Goal: Information Seeking & Learning: Learn about a topic

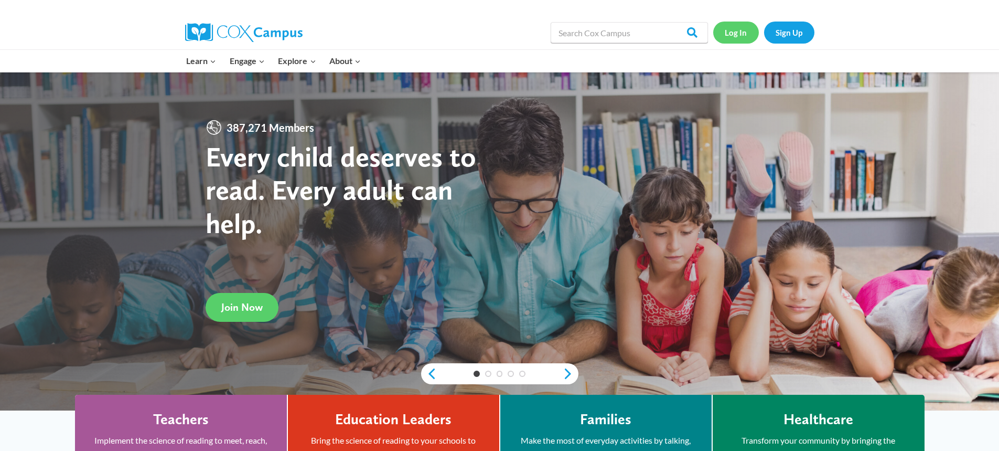
click at [746, 32] on link "Log In" at bounding box center [736, 33] width 46 height 22
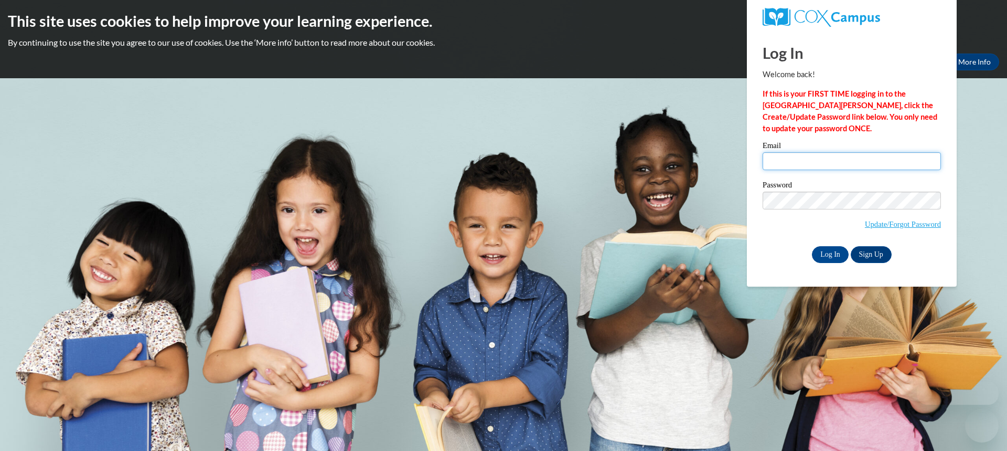
click at [779, 161] on input "Email" at bounding box center [852, 161] width 178 height 18
type input "jkschneider@gbaps.org"
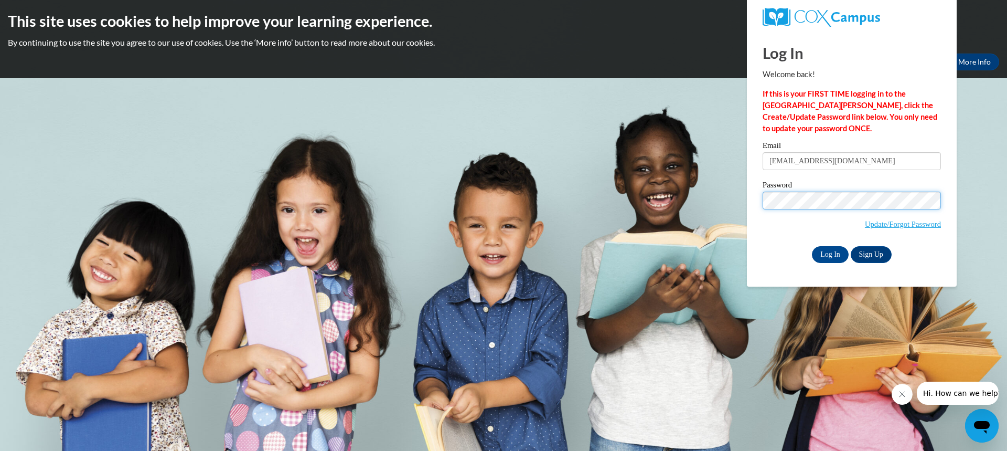
click at [812, 246] on input "Log In" at bounding box center [830, 254] width 37 height 17
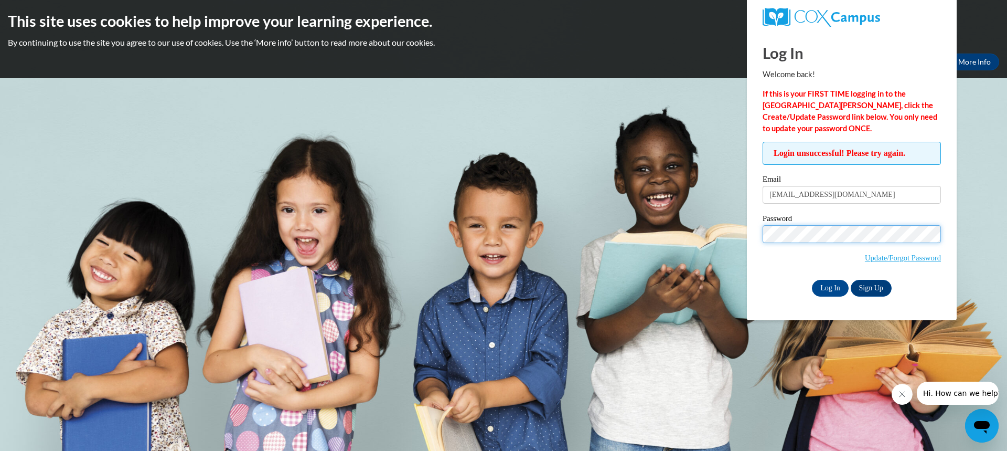
click at [812, 280] on input "Log In" at bounding box center [830, 288] width 37 height 17
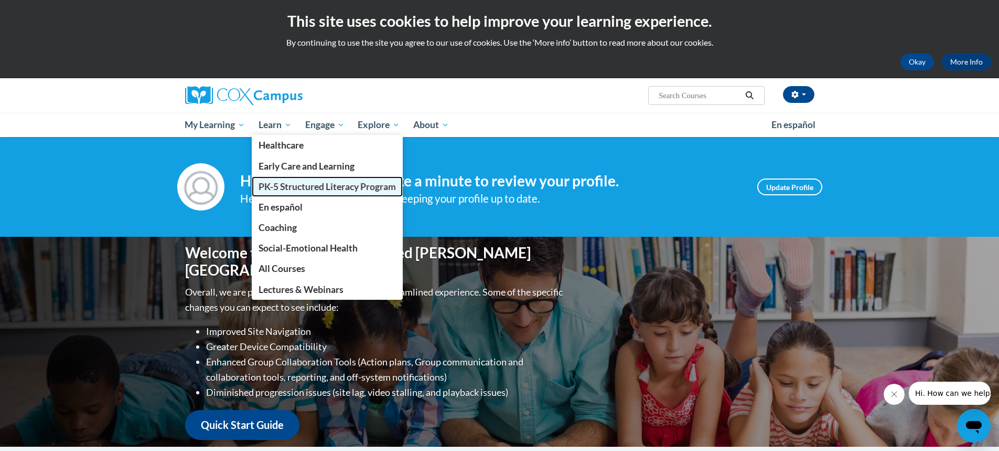
click at [292, 183] on span "PK-5 Structured Literacy Program" at bounding box center [327, 186] width 137 height 11
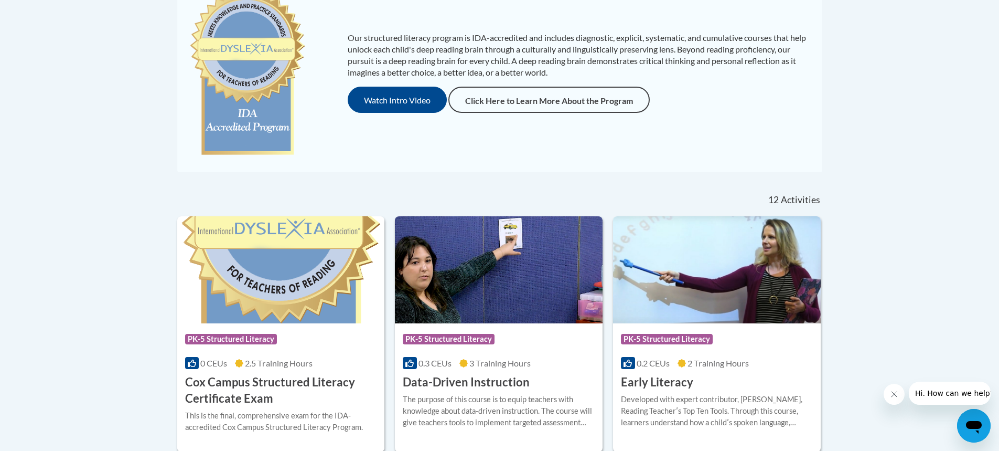
scroll to position [367, 0]
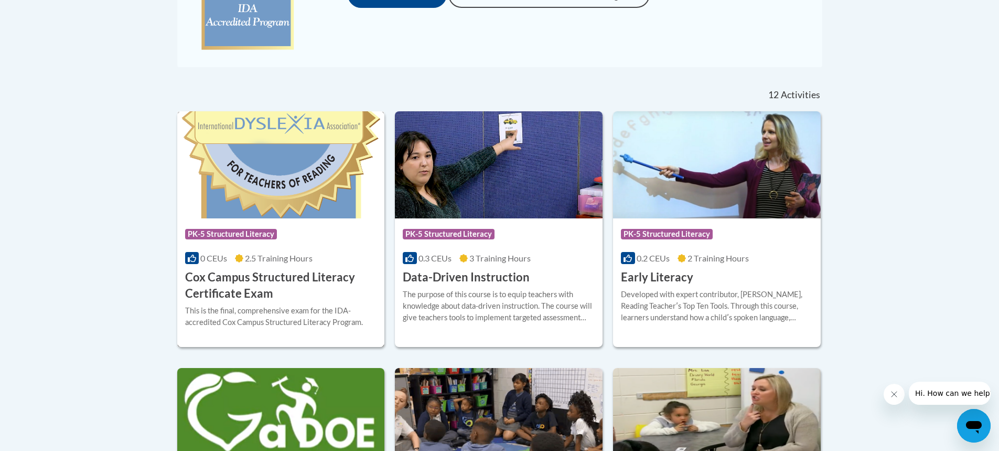
click at [239, 274] on h3 "Cox Campus Structured Literacy Certificate Exam" at bounding box center [281, 285] width 192 height 33
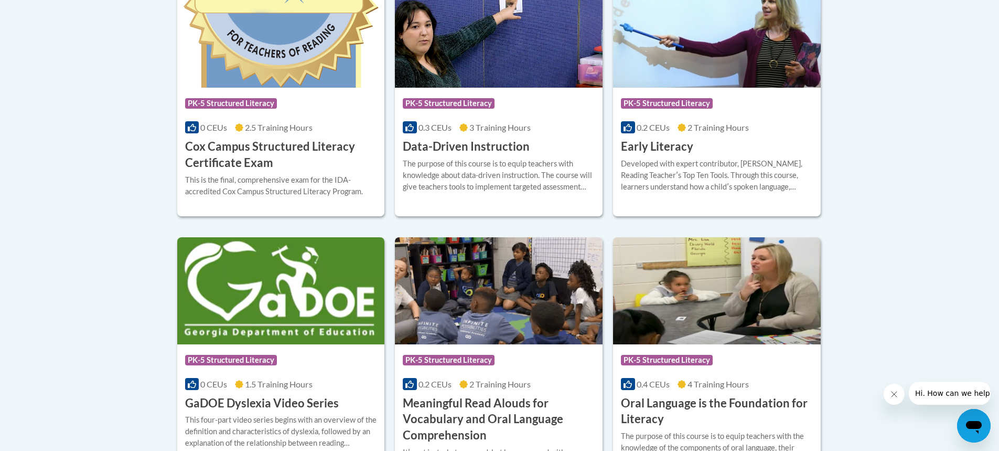
scroll to position [550, 0]
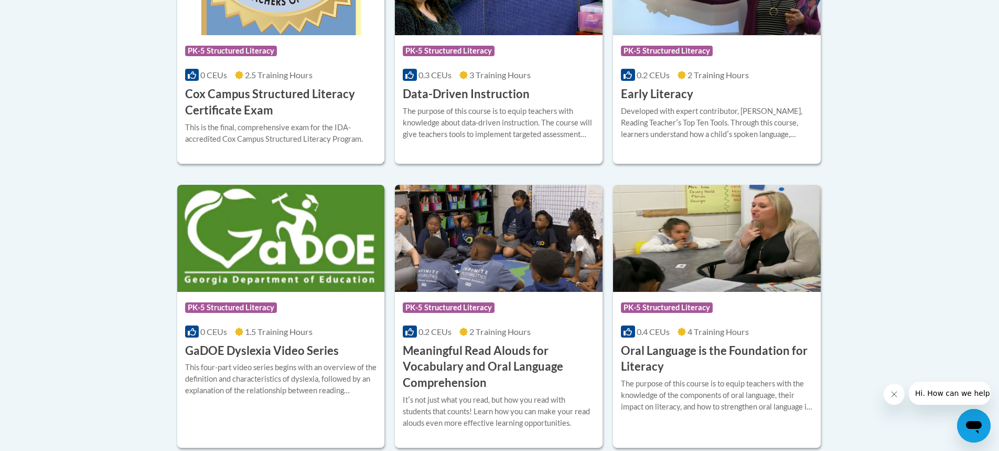
click at [262, 108] on h3 "Cox Campus Structured Literacy Certificate Exam" at bounding box center [281, 102] width 192 height 33
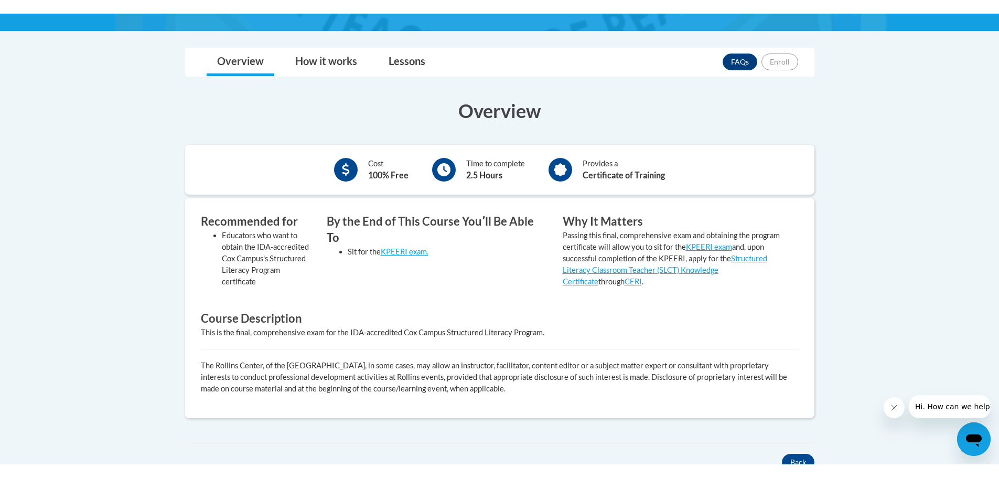
scroll to position [315, 0]
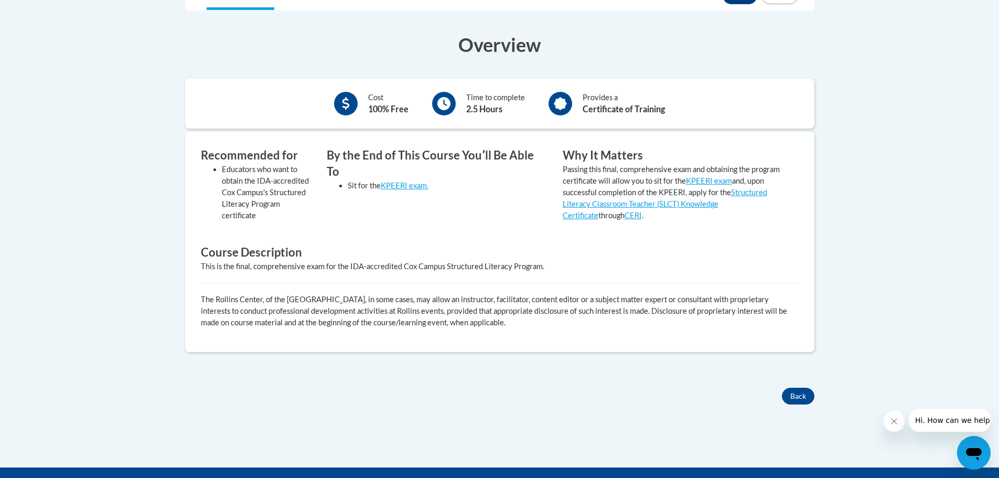
drag, startPoint x: 201, startPoint y: 268, endPoint x: 472, endPoint y: 277, distance: 271.3
click at [472, 277] on div "Recommended for Educators who want to obtain the IDA-accredited Cox Campus's St…" at bounding box center [500, 241] width 614 height 189
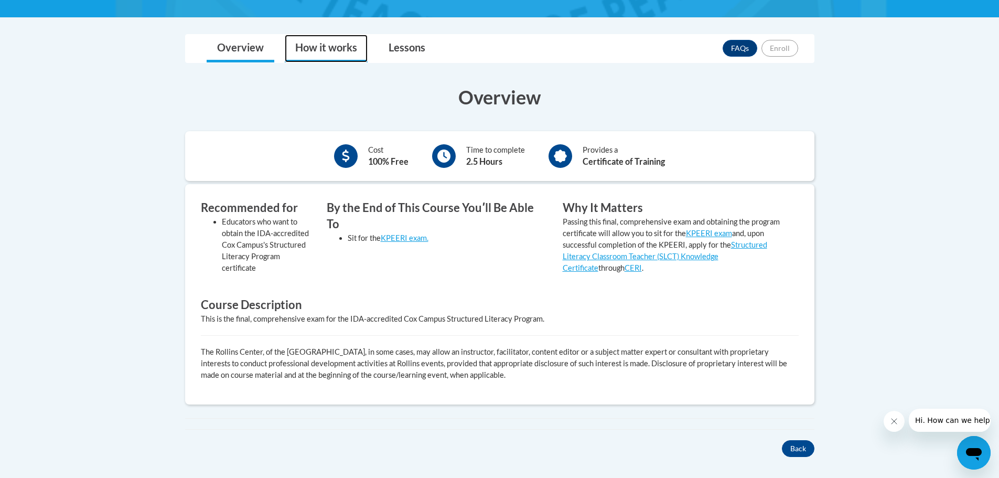
click at [343, 47] on link "How it works" at bounding box center [326, 49] width 83 height 28
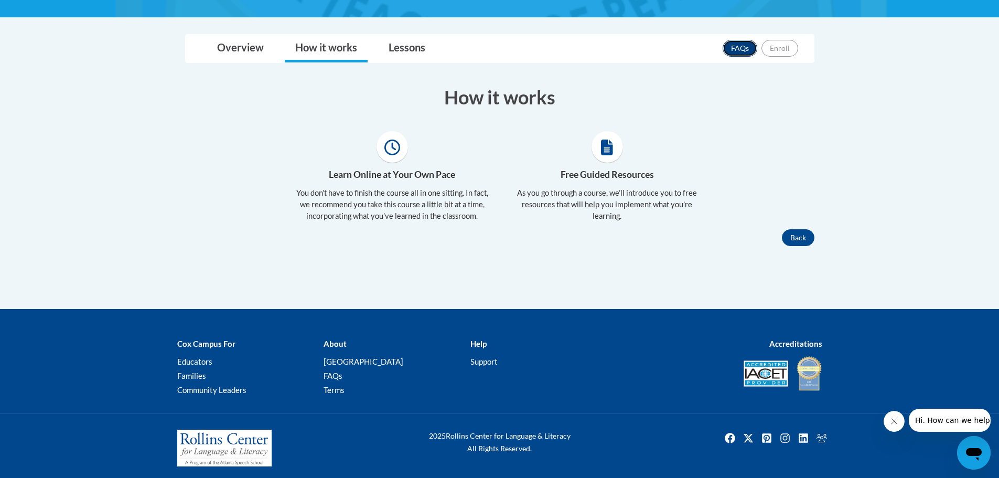
click at [737, 52] on link "FAQs" at bounding box center [740, 48] width 35 height 17
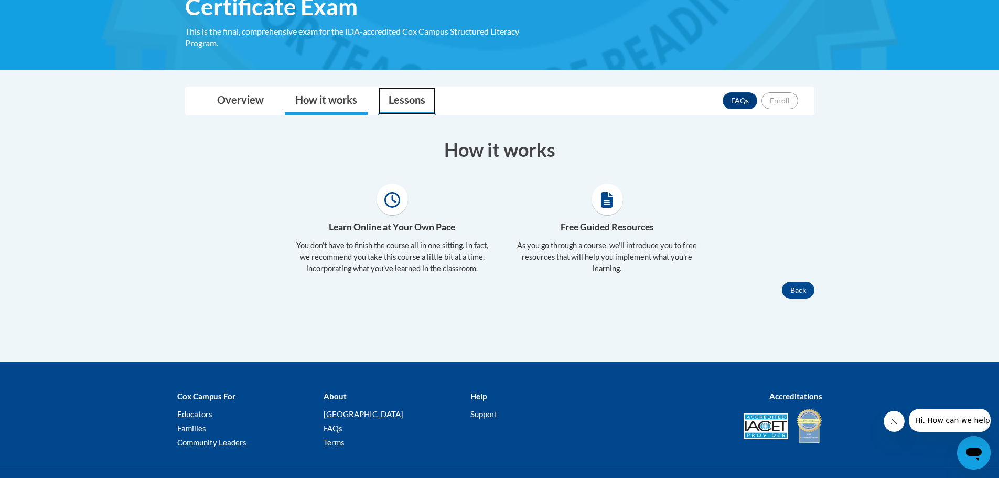
click at [415, 103] on link "Lessons" at bounding box center [407, 101] width 58 height 28
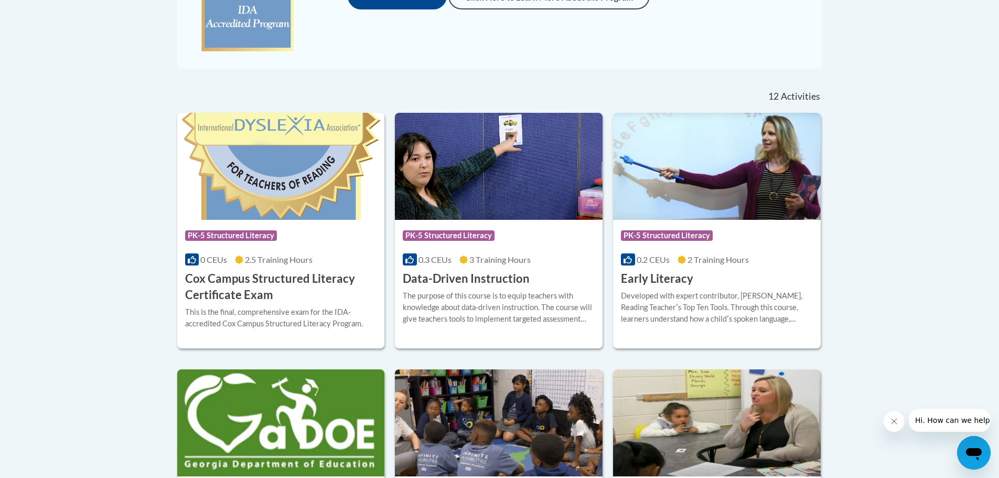
scroll to position [471, 0]
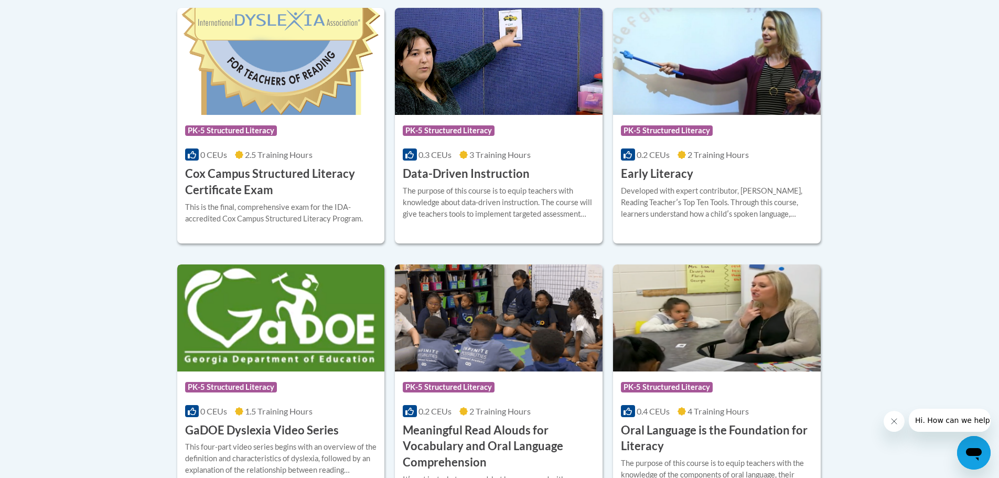
click at [267, 427] on h3 "GaDOE Dyslexia Video Series" at bounding box center [262, 430] width 154 height 16
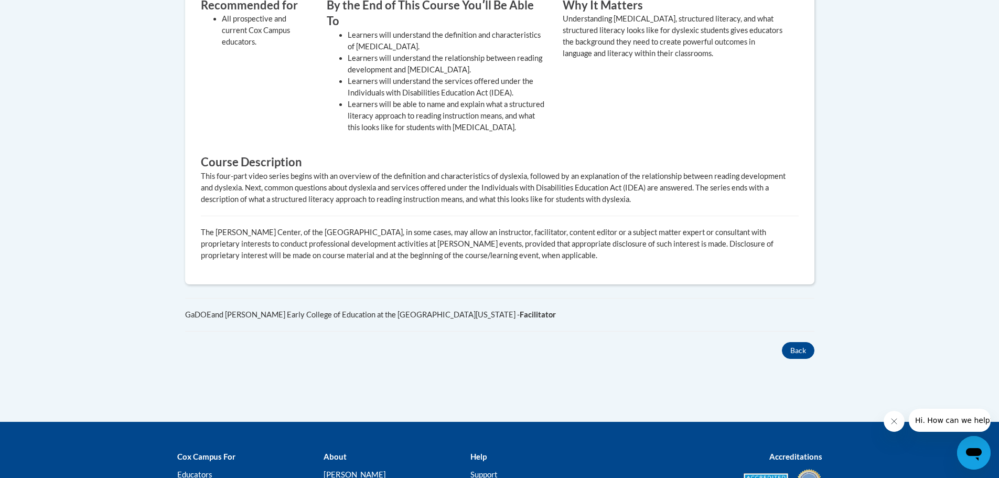
scroll to position [210, 0]
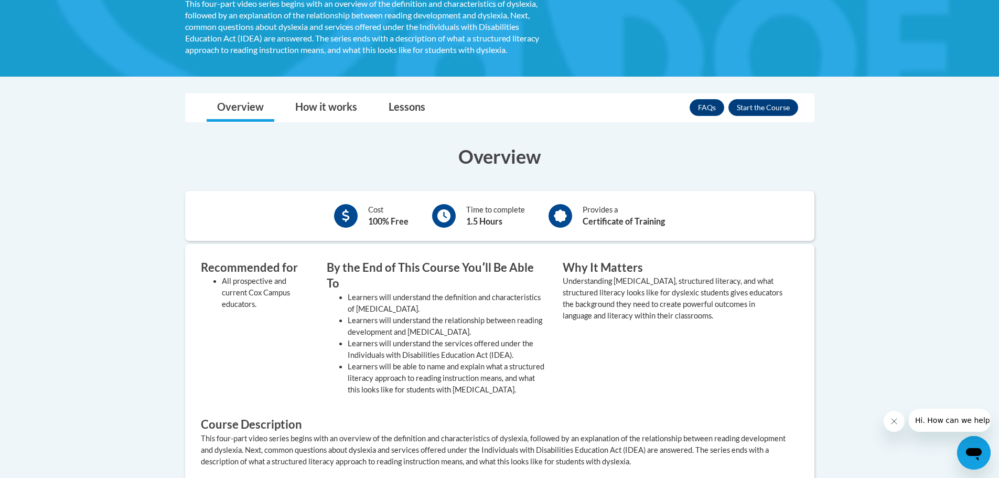
click at [741, 116] on div "FAQs Enroll" at bounding box center [744, 107] width 109 height 27
click at [753, 110] on button "Enroll" at bounding box center [764, 107] width 70 height 17
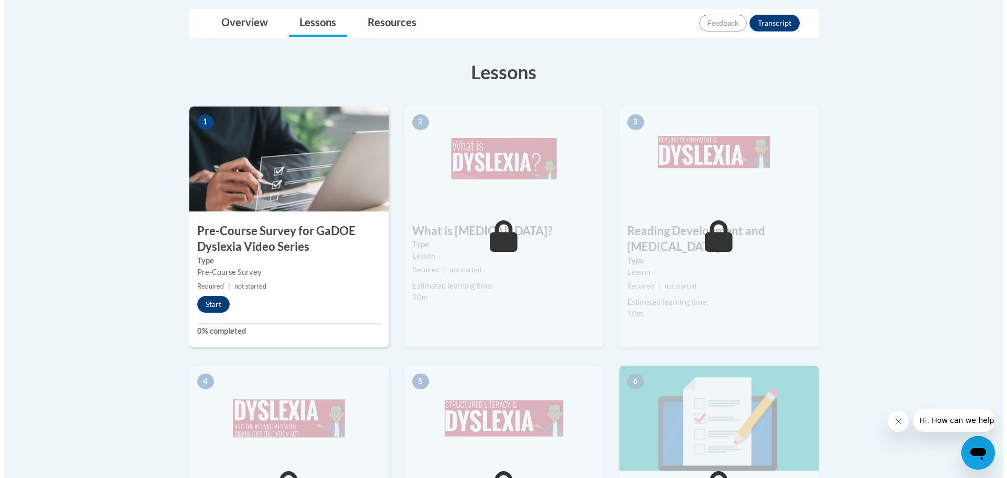
scroll to position [157, 0]
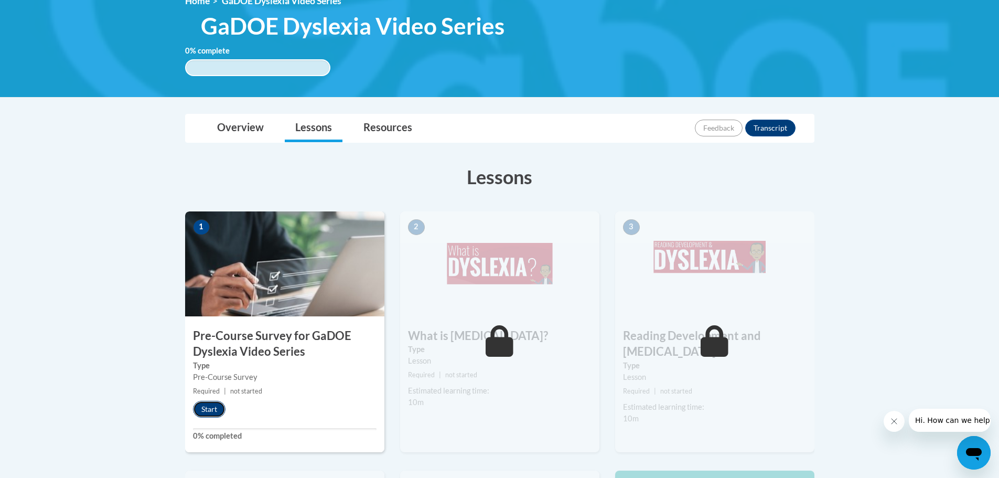
click at [206, 404] on button "Start" at bounding box center [209, 409] width 33 height 17
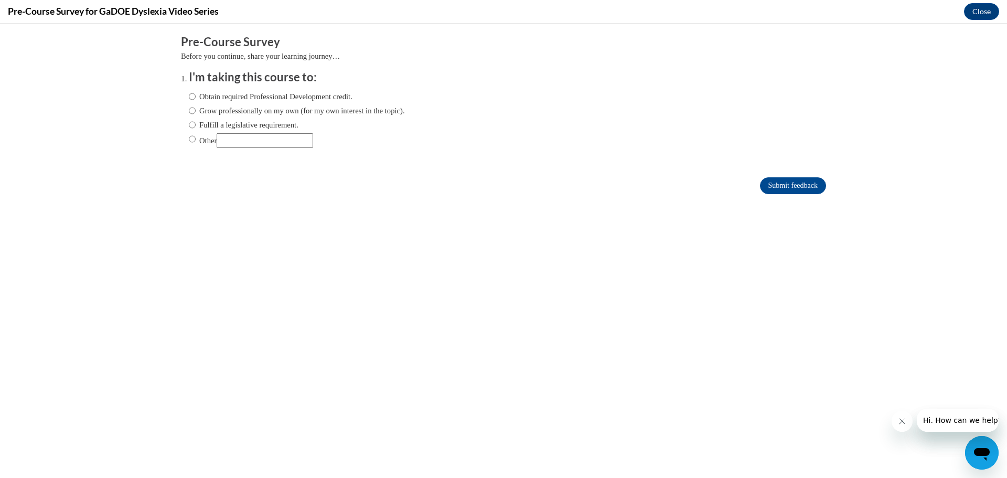
scroll to position [0, 0]
click at [189, 113] on input "Grow professionally on my own (for my own interest in the topic)." at bounding box center [192, 111] width 7 height 12
radio input "true"
click at [801, 188] on input "Submit feedback" at bounding box center [793, 185] width 66 height 17
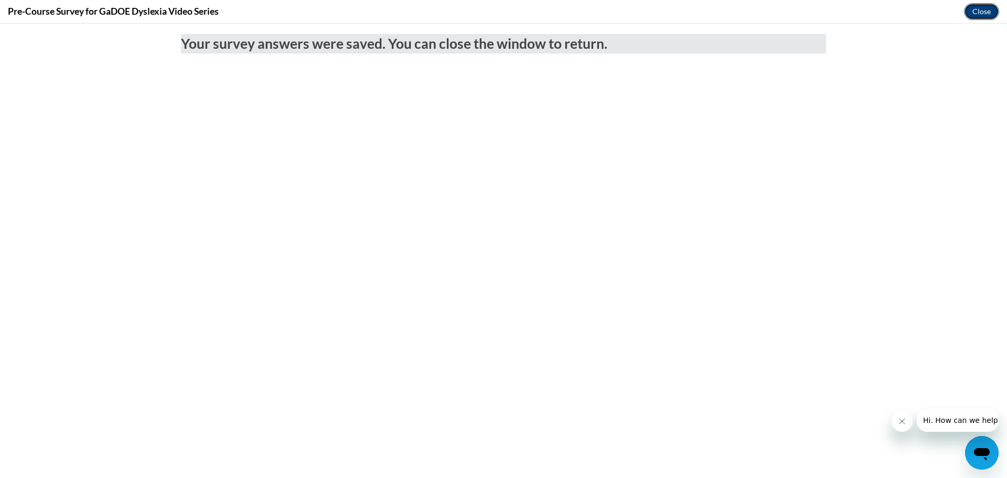
click at [982, 9] on button "Close" at bounding box center [981, 11] width 35 height 17
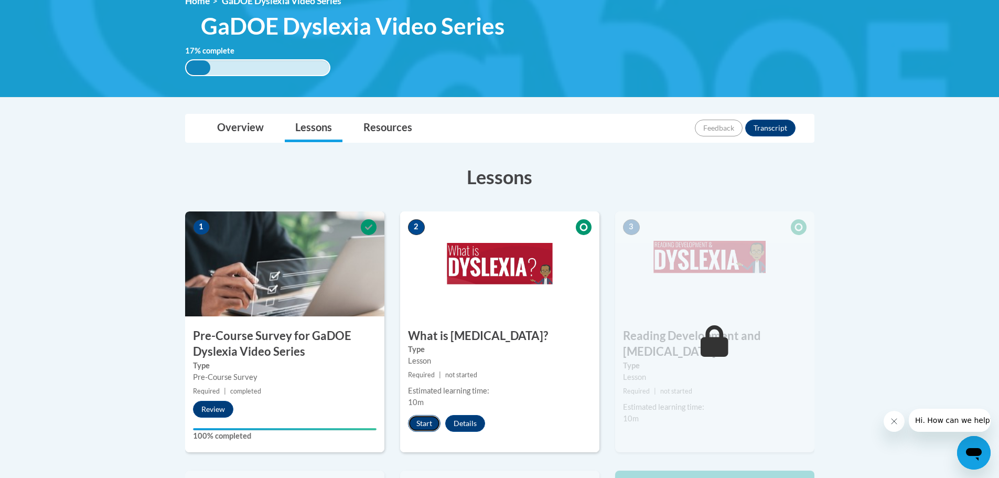
click at [418, 423] on button "Start" at bounding box center [424, 423] width 33 height 17
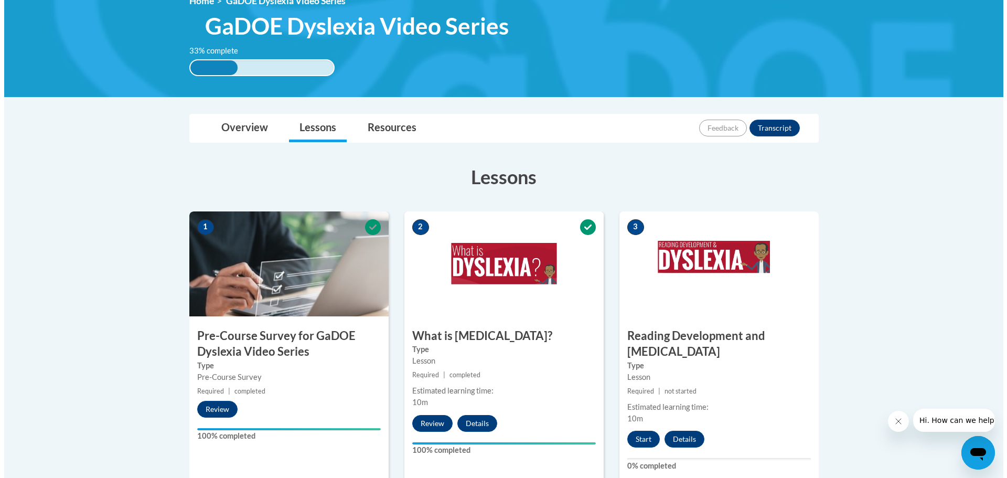
scroll to position [210, 0]
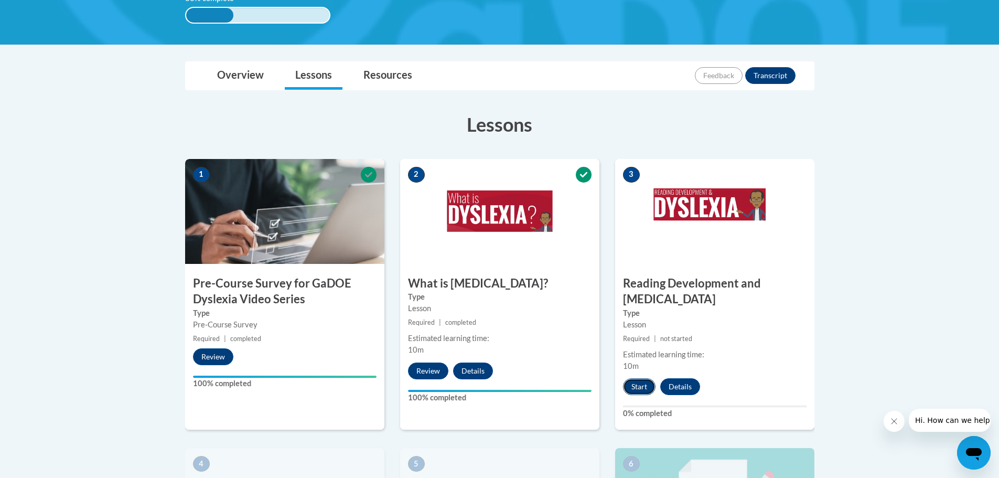
click at [643, 378] on button "Start" at bounding box center [639, 386] width 33 height 17
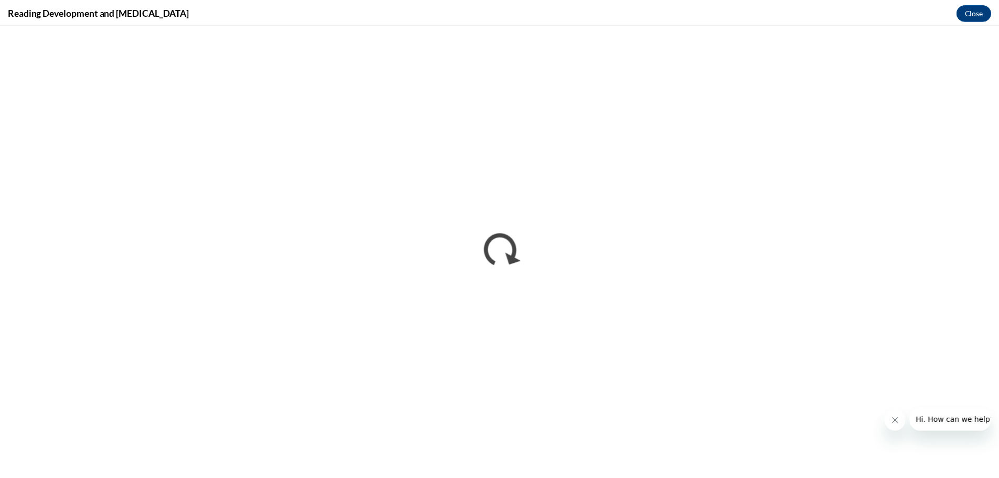
scroll to position [0, 0]
click at [976, 9] on button "Close" at bounding box center [981, 11] width 35 height 17
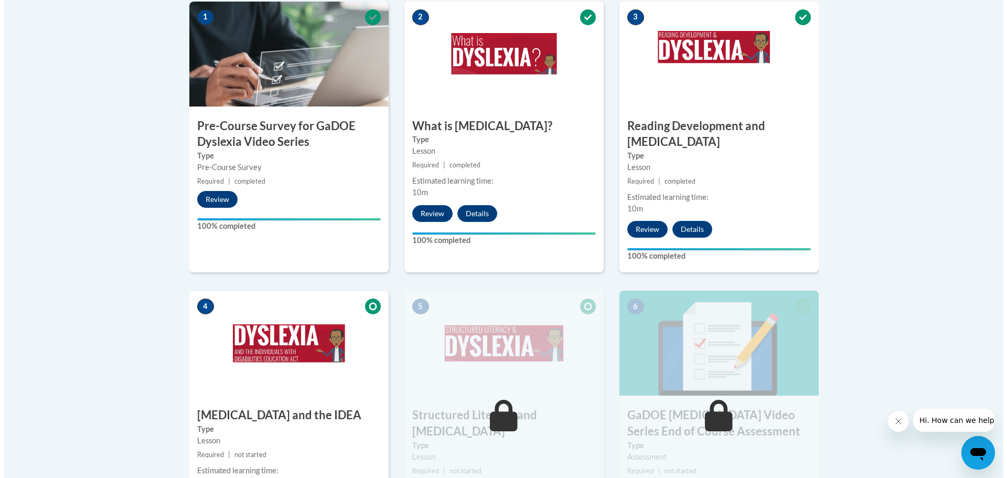
scroll to position [525, 0]
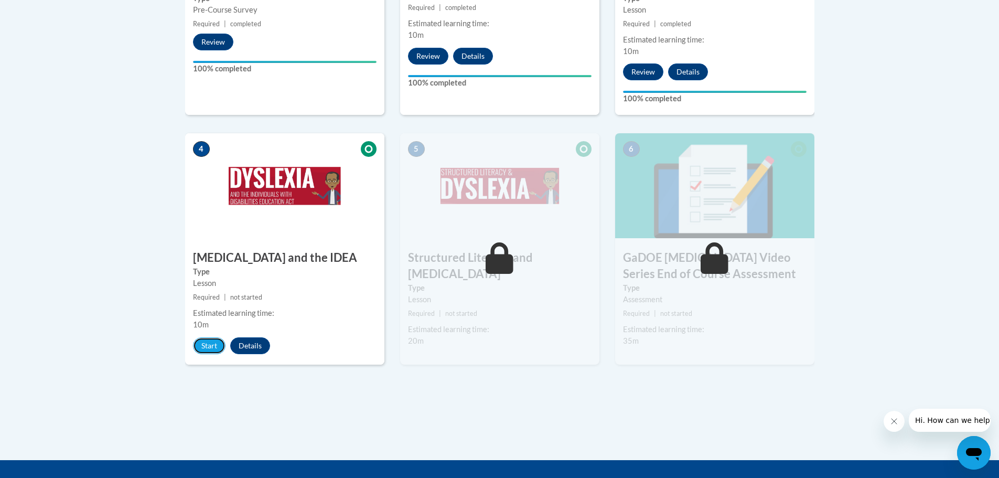
drag, startPoint x: 213, startPoint y: 331, endPoint x: 99, endPoint y: 329, distance: 114.4
click at [99, 329] on body "This site uses cookies to help improve your learning experience. By continuing …" at bounding box center [499, 60] width 999 height 1170
click at [206, 337] on button "Start" at bounding box center [209, 345] width 33 height 17
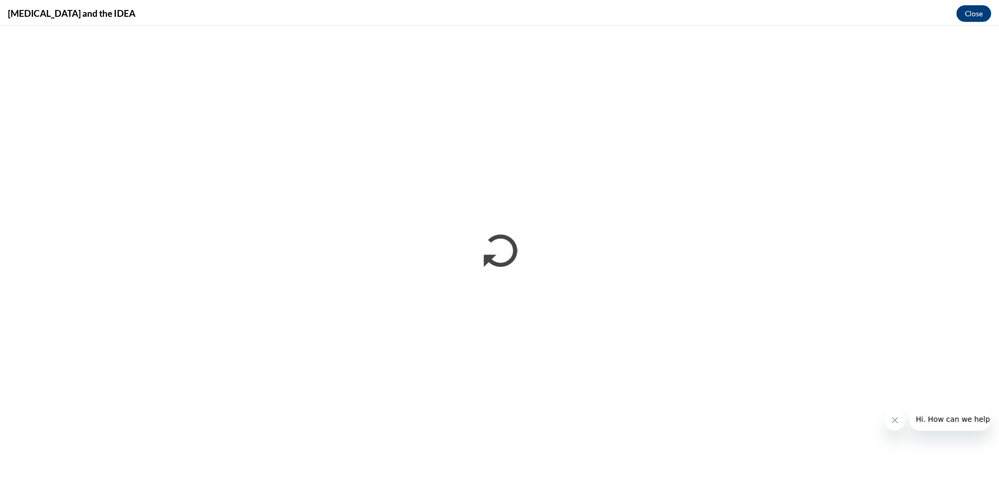
scroll to position [0, 0]
click at [974, 12] on button "Close" at bounding box center [981, 11] width 35 height 17
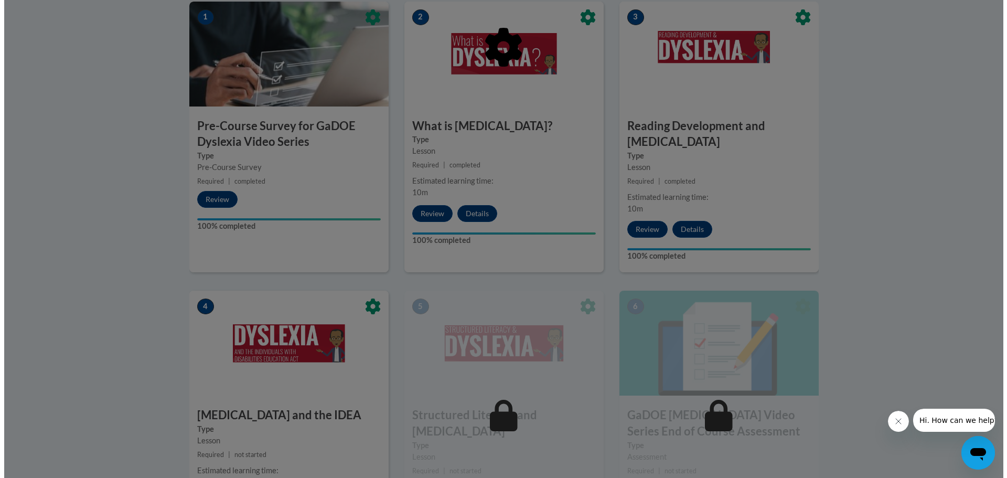
scroll to position [577, 0]
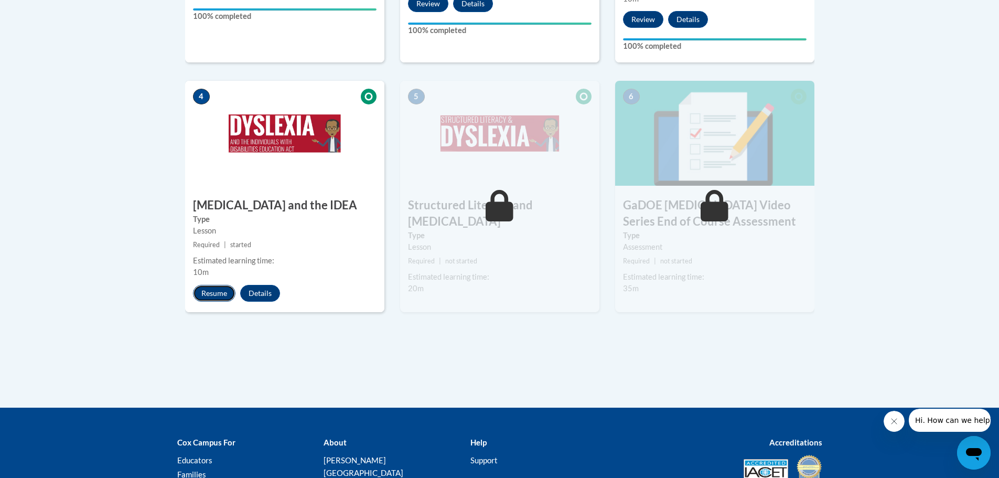
click at [210, 285] on button "Resume" at bounding box center [214, 293] width 42 height 17
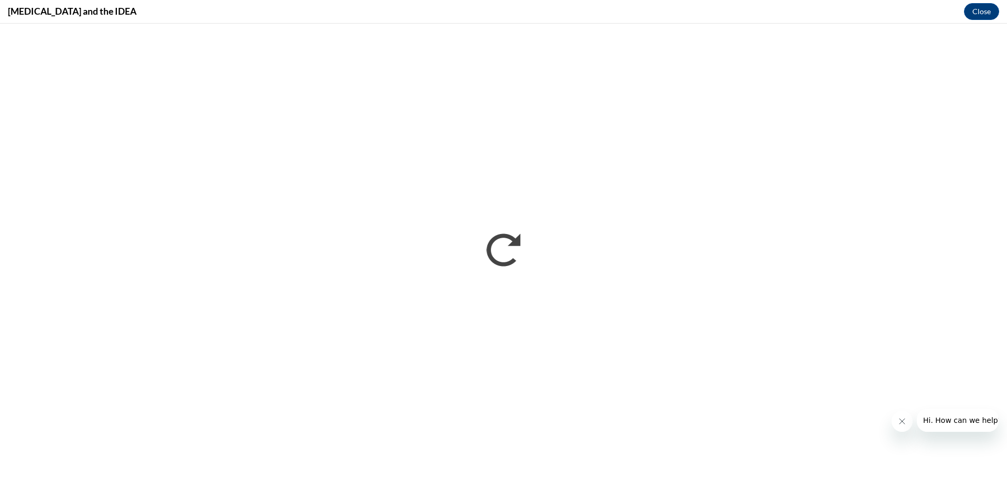
scroll to position [0, 0]
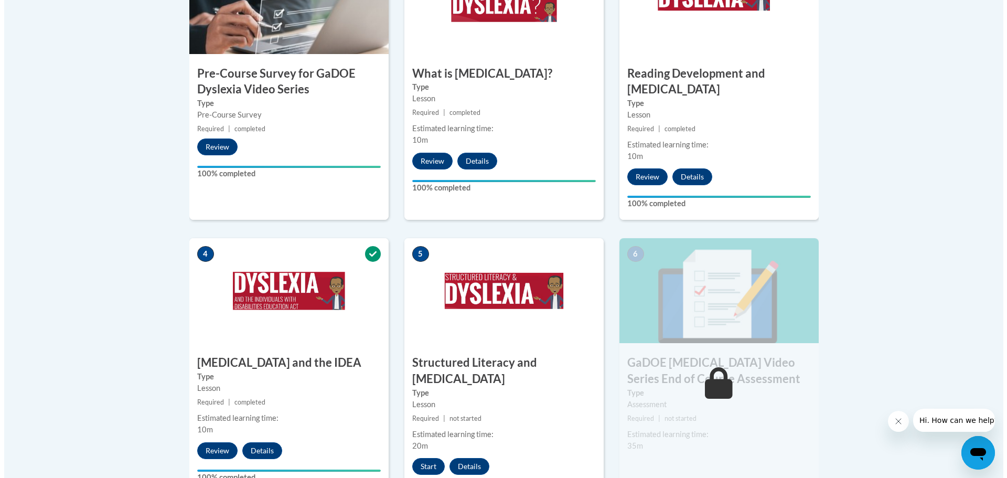
scroll to position [472, 0]
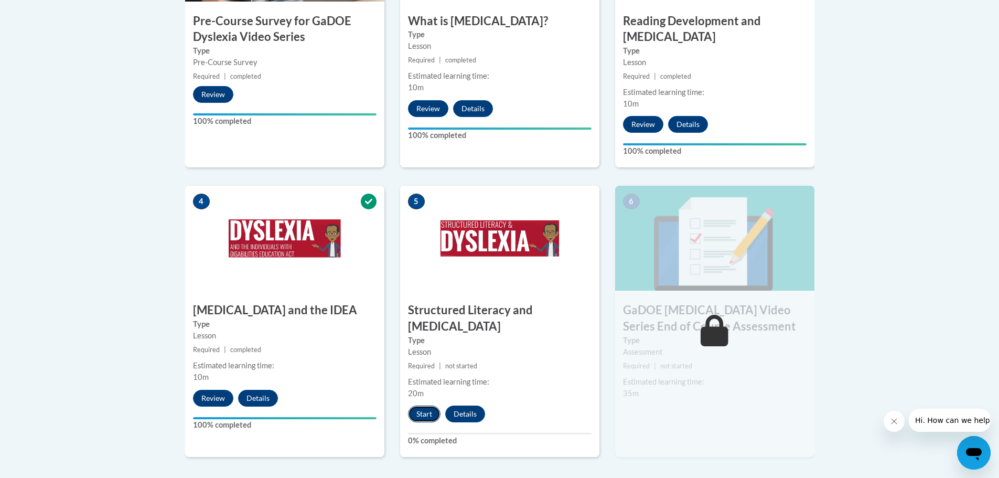
click at [423, 405] on button "Start" at bounding box center [424, 413] width 33 height 17
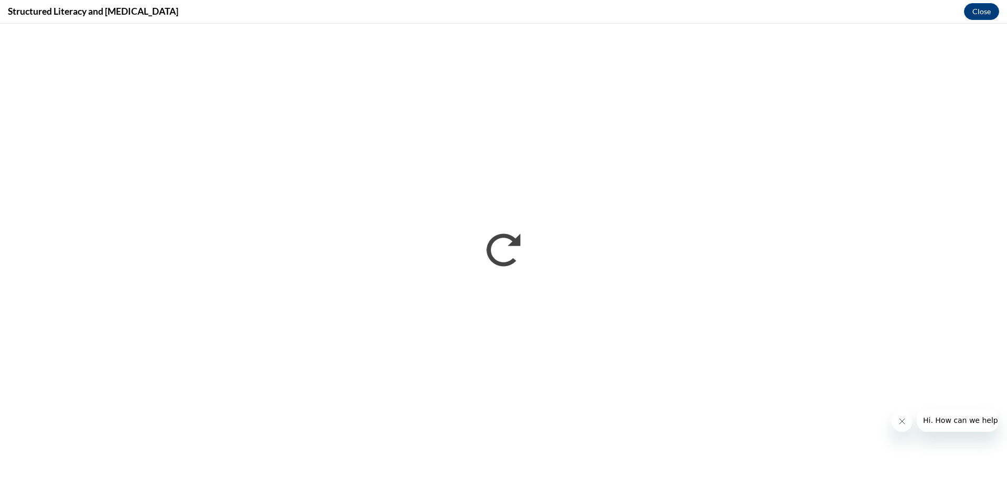
scroll to position [0, 0]
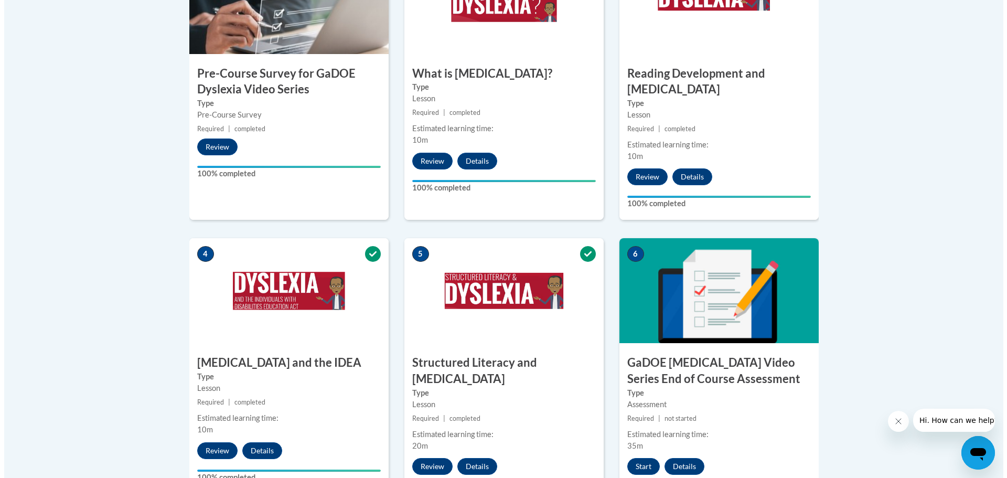
scroll to position [472, 0]
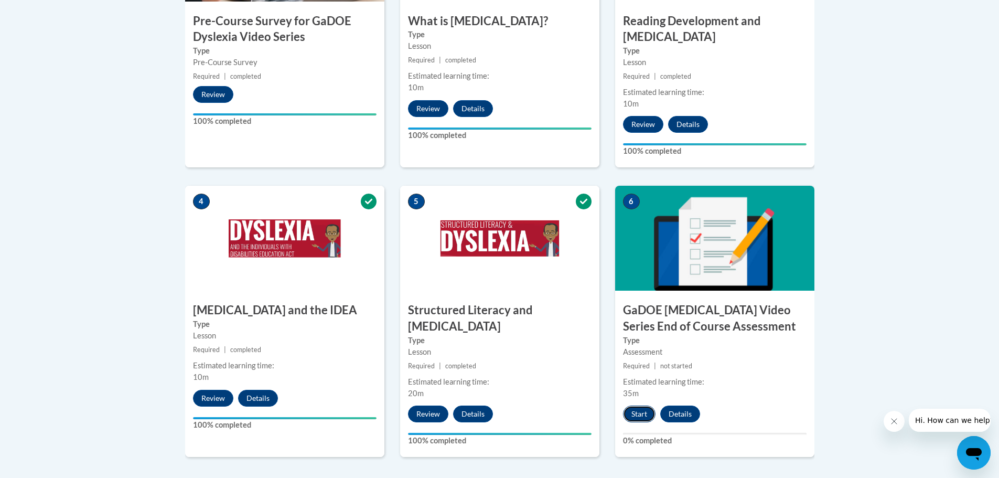
click at [636, 405] on button "Start" at bounding box center [639, 413] width 33 height 17
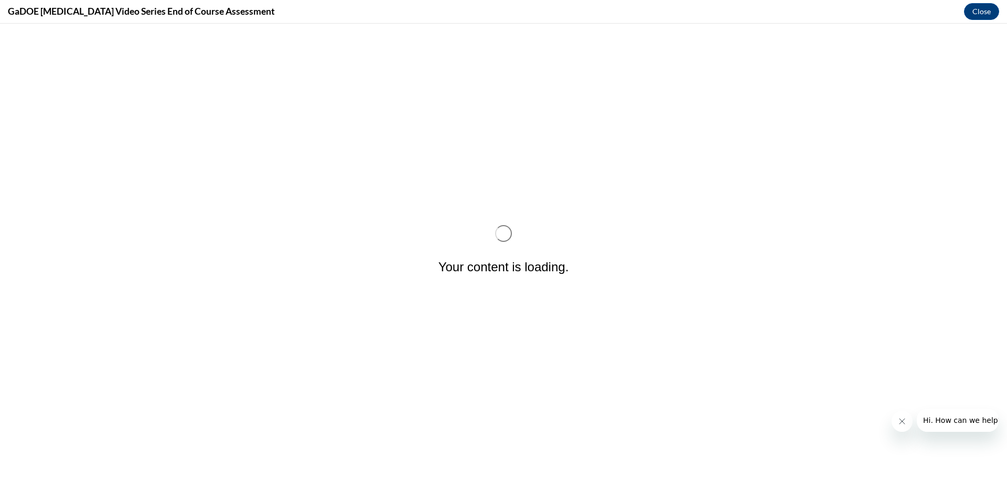
scroll to position [0, 0]
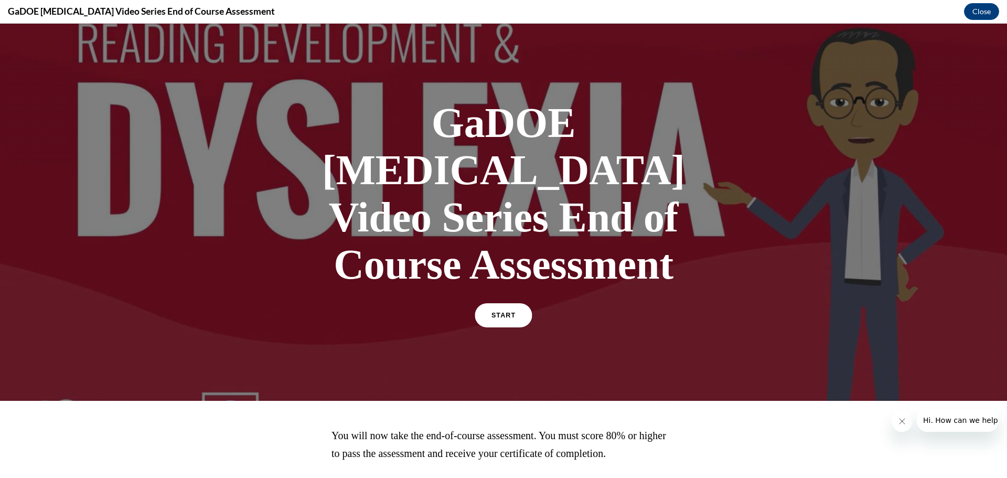
click at [506, 303] on link "START" at bounding box center [503, 315] width 57 height 24
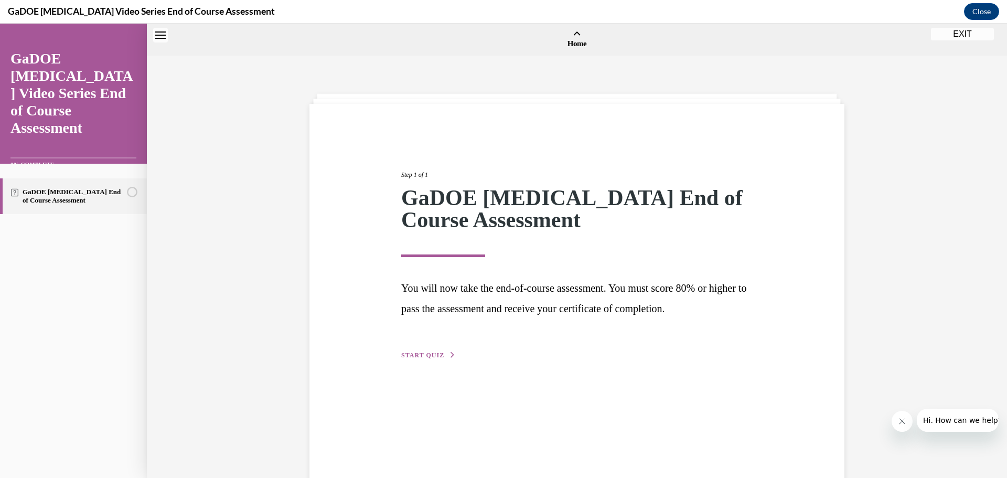
scroll to position [33, 0]
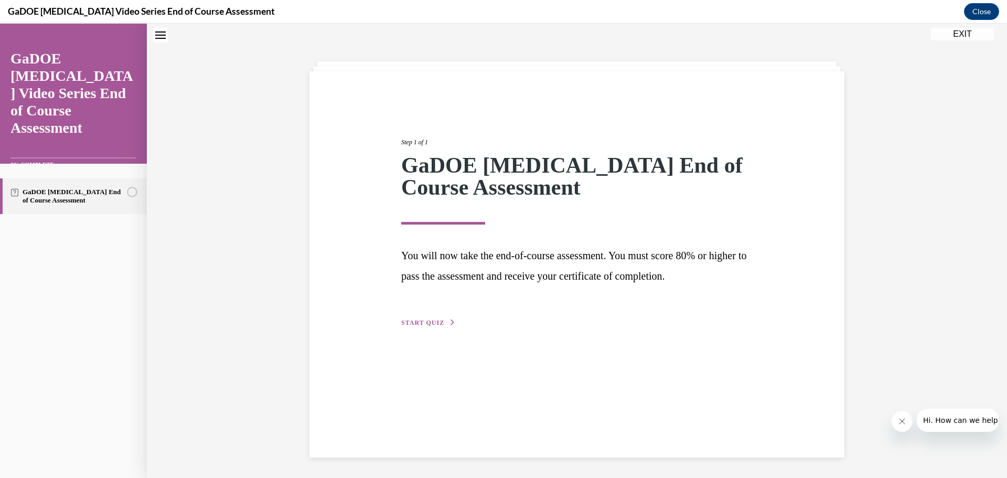
click at [420, 323] on span "START QUIZ" at bounding box center [422, 322] width 43 height 7
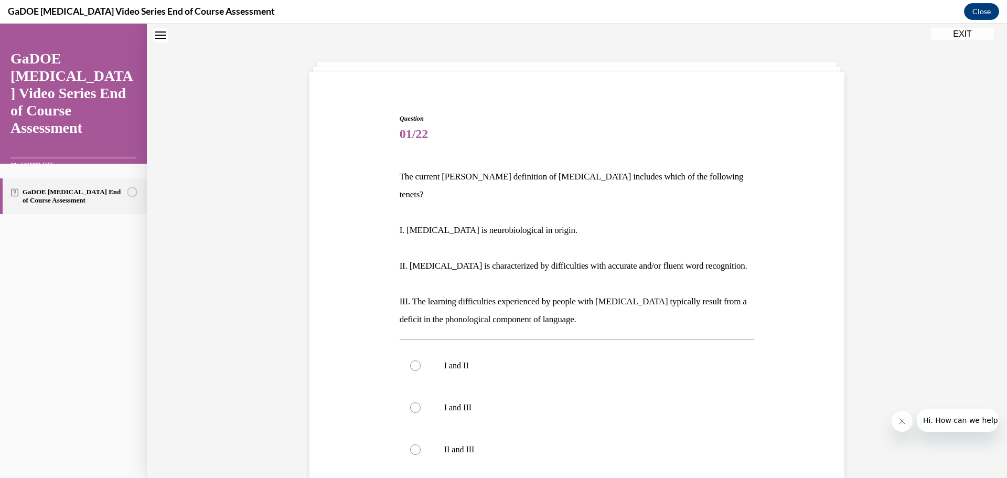
scroll to position [137, 0]
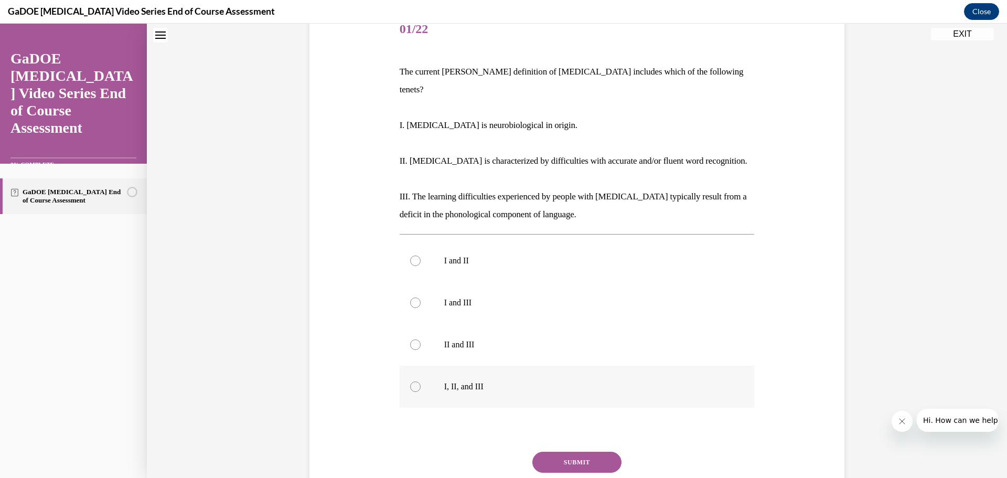
click at [412, 381] on div at bounding box center [415, 386] width 10 height 10
click at [412, 381] on input "I, II, and III" at bounding box center [415, 386] width 10 height 10
radio input "true"
click at [547, 452] on button "SUBMIT" at bounding box center [576, 462] width 89 height 21
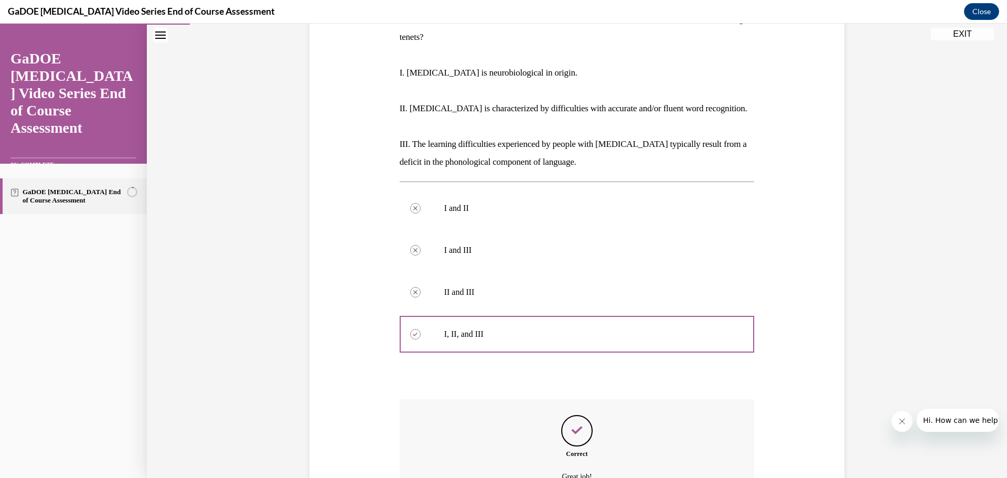
scroll to position [285, 0]
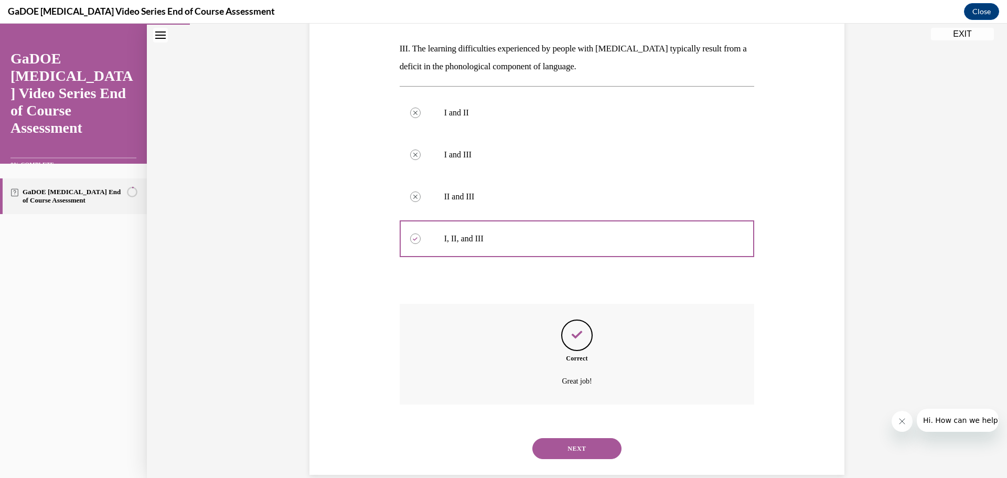
click at [572, 438] on button "NEXT" at bounding box center [576, 448] width 89 height 21
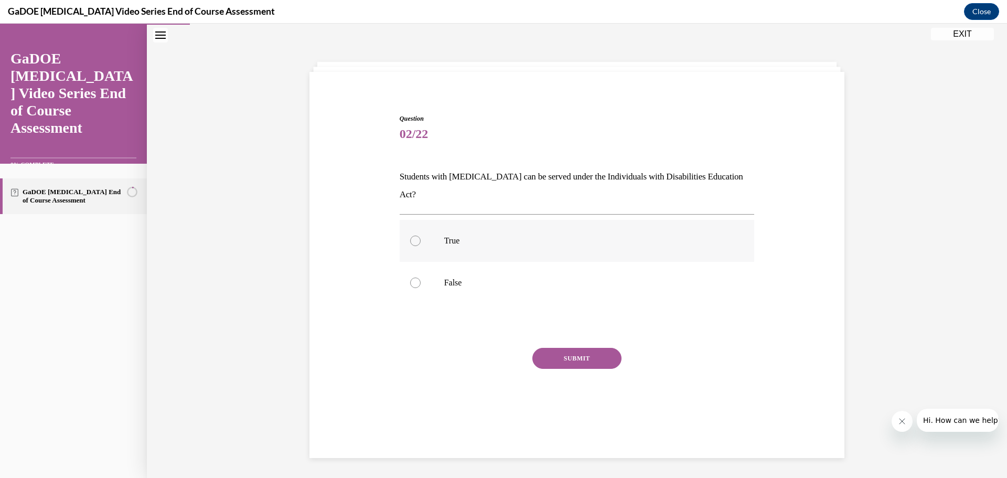
click at [411, 236] on div at bounding box center [415, 241] width 10 height 10
click at [411, 236] on input "True" at bounding box center [415, 241] width 10 height 10
radio input "true"
click at [578, 348] on button "SUBMIT" at bounding box center [576, 358] width 89 height 21
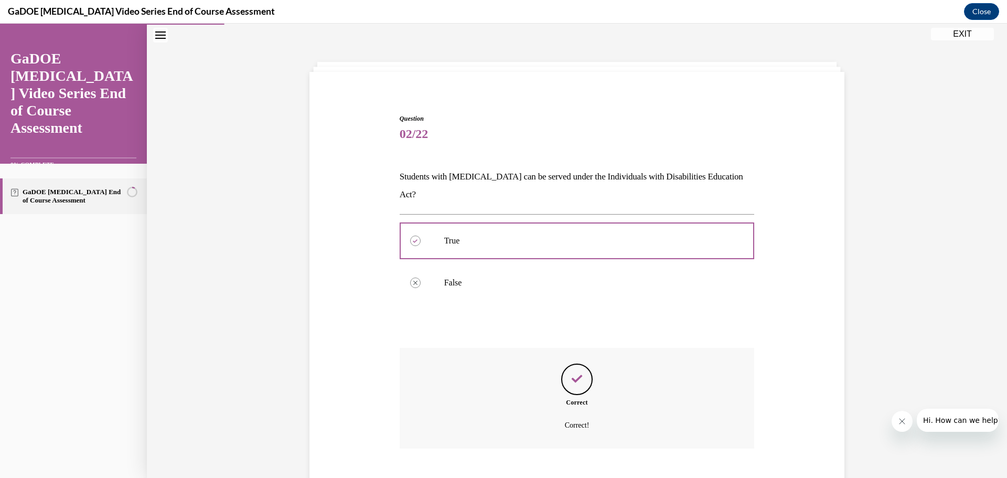
scroll to position [76, 0]
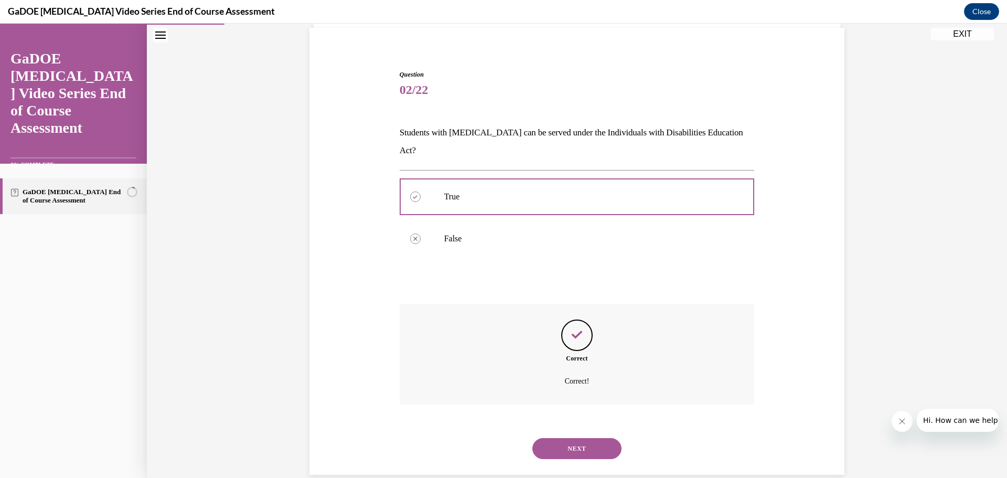
click at [568, 438] on button "NEXT" at bounding box center [576, 448] width 89 height 21
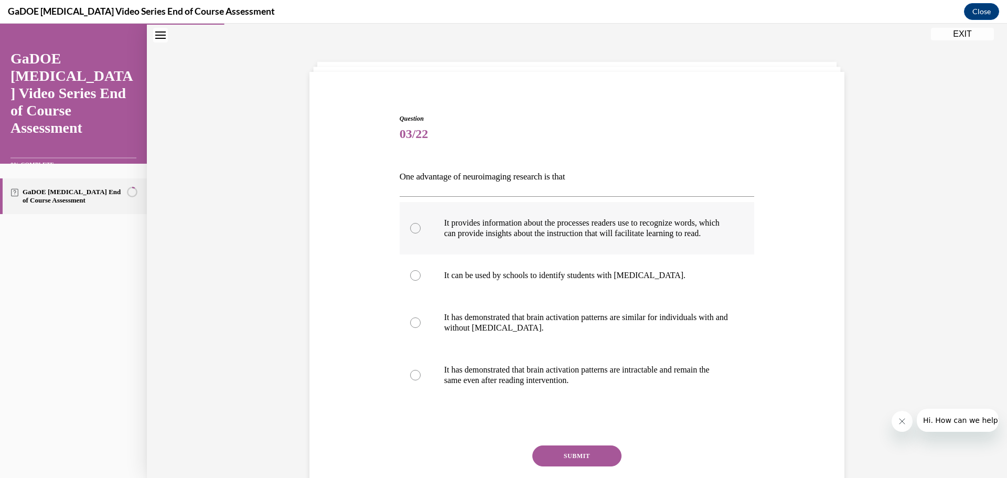
click at [412, 232] on div at bounding box center [415, 228] width 10 height 10
click at [412, 232] on input "It provides information about the processes readers use to recognize words, whi…" at bounding box center [415, 228] width 10 height 10
radio input "true"
click at [565, 458] on button "SUBMIT" at bounding box center [576, 455] width 89 height 21
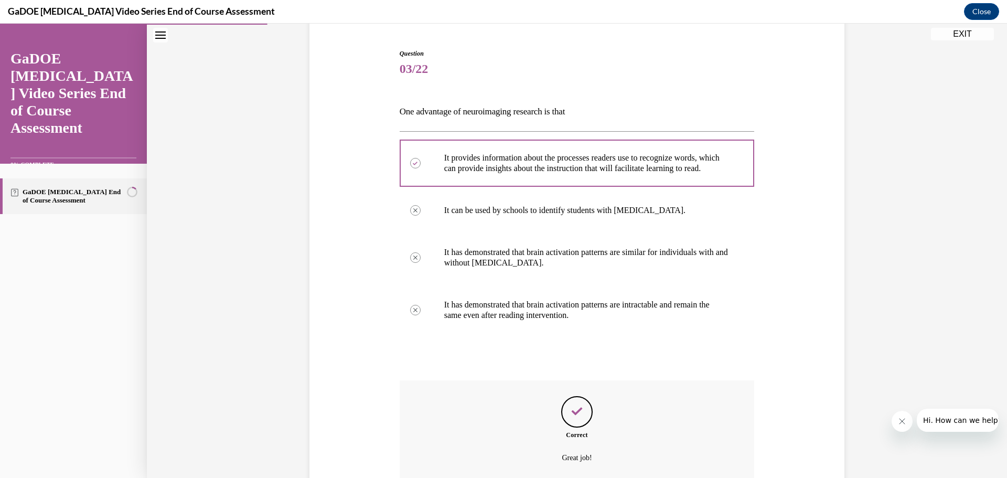
scroll to position [202, 0]
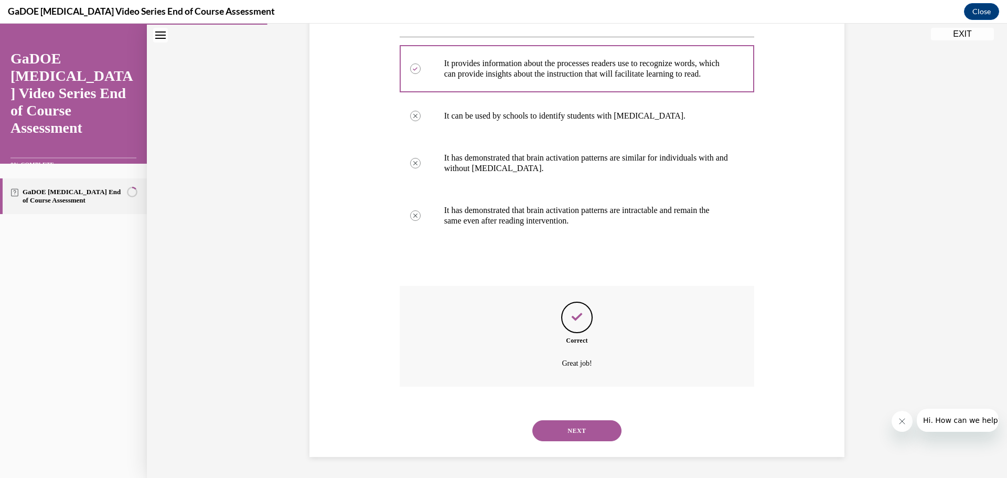
click at [589, 428] on button "NEXT" at bounding box center [576, 430] width 89 height 21
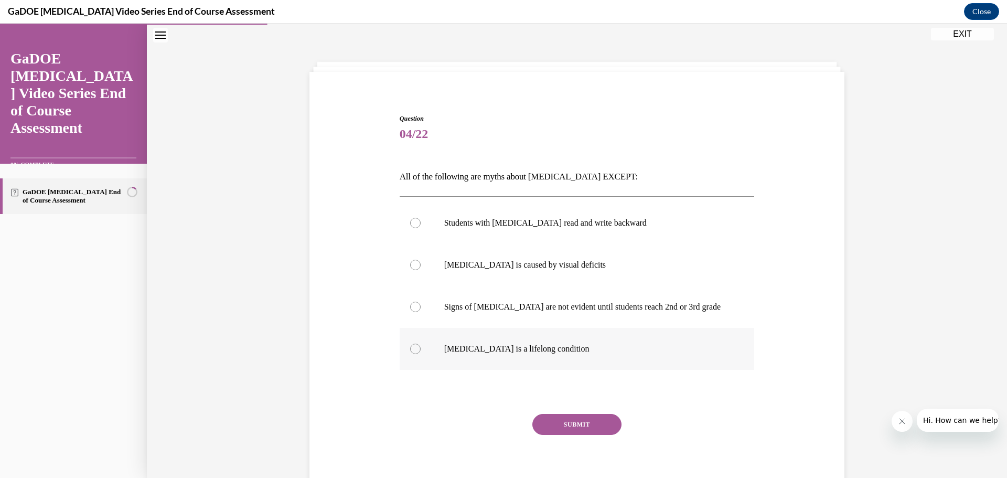
click at [410, 347] on div at bounding box center [415, 349] width 10 height 10
click at [410, 347] on input "[MEDICAL_DATA] is a lifelong condition" at bounding box center [415, 349] width 10 height 10
radio input "true"
click at [567, 427] on button "SUBMIT" at bounding box center [576, 424] width 89 height 21
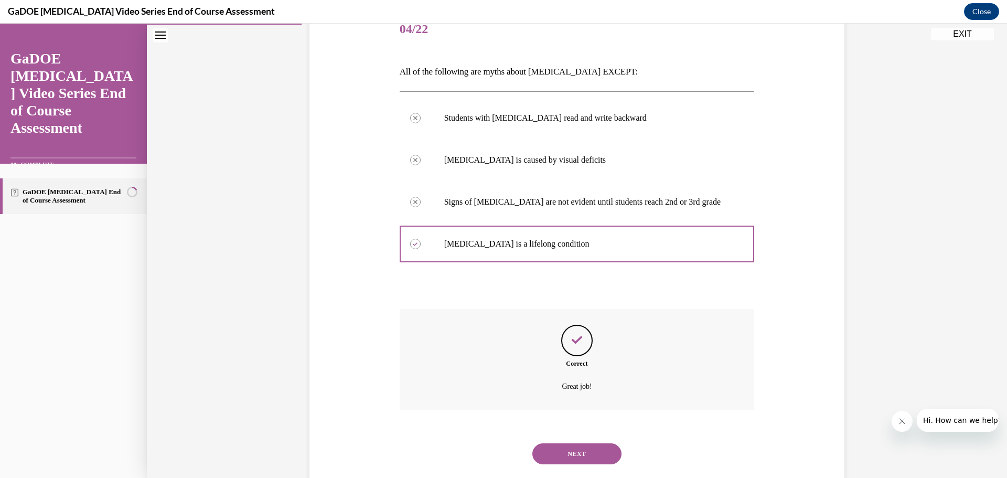
scroll to position [160, 0]
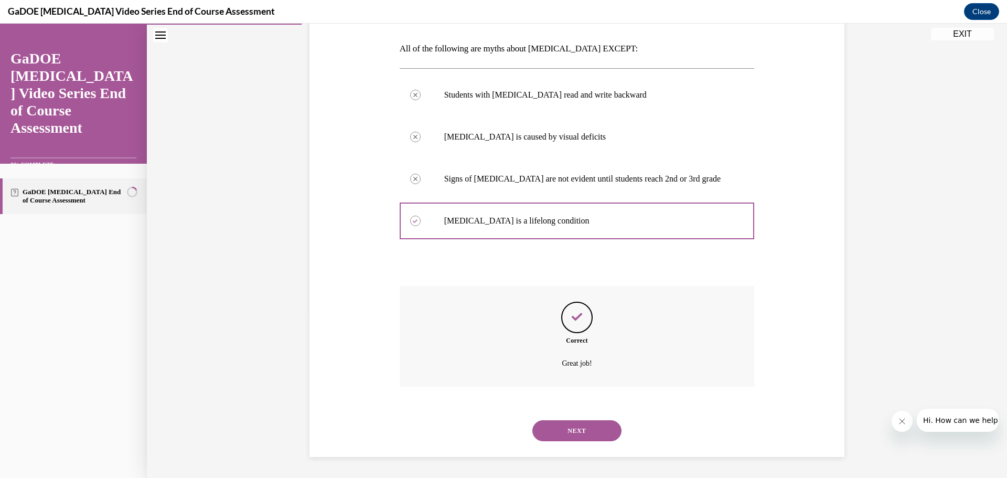
click at [600, 430] on button "NEXT" at bounding box center [576, 430] width 89 height 21
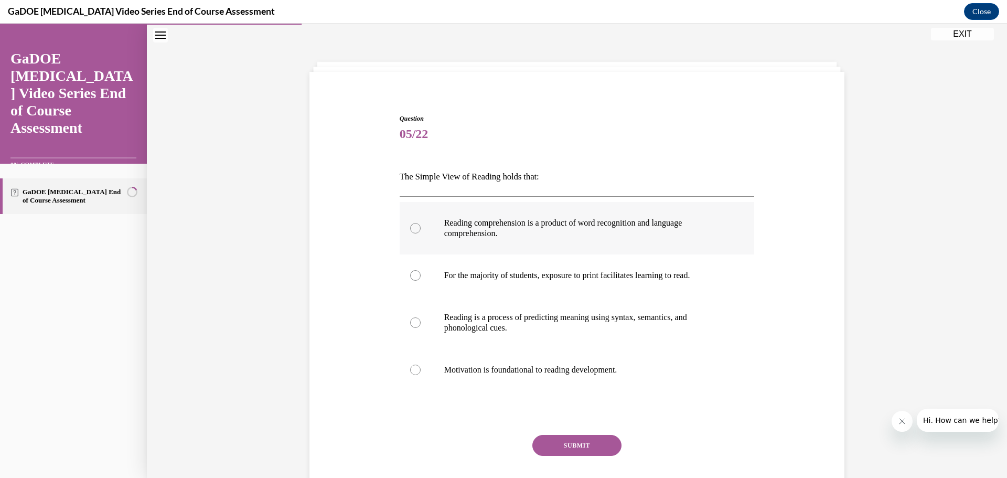
click at [410, 227] on div at bounding box center [415, 228] width 10 height 10
click at [410, 227] on input "Reading comprehension is a product of word recognition and language comprehensi…" at bounding box center [415, 228] width 10 height 10
radio input "true"
click at [563, 440] on button "SUBMIT" at bounding box center [576, 445] width 89 height 21
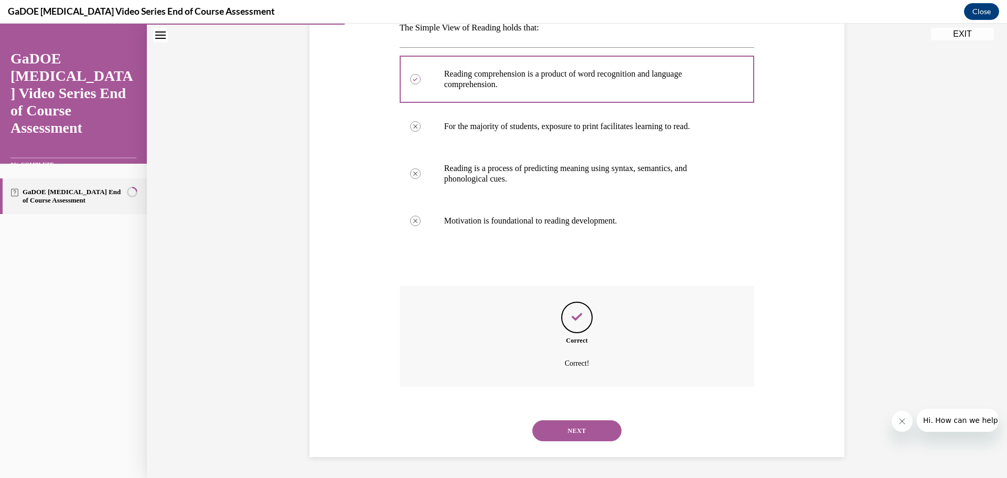
click at [570, 426] on button "NEXT" at bounding box center [576, 430] width 89 height 21
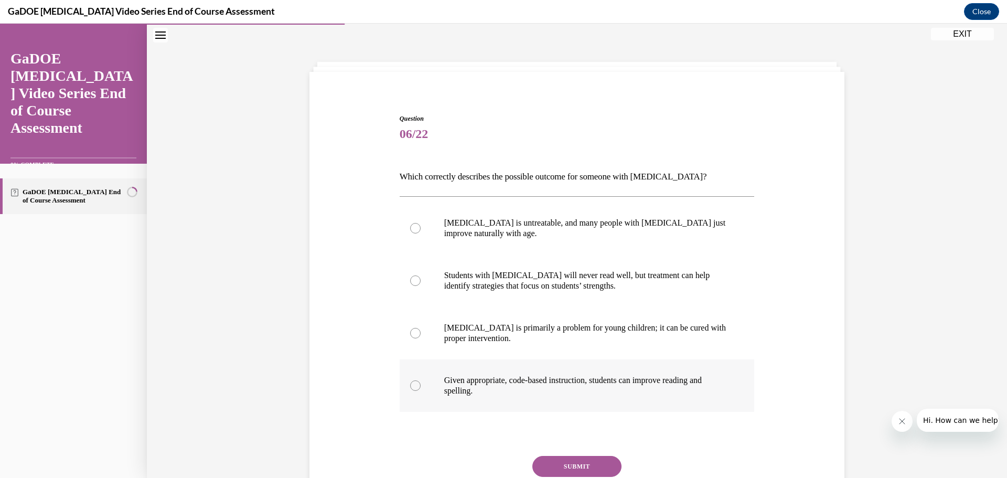
click at [410, 382] on div at bounding box center [415, 385] width 10 height 10
click at [410, 382] on input "Given appropriate, code-based instruction, students can improve reading and spe…" at bounding box center [415, 385] width 10 height 10
radio input "true"
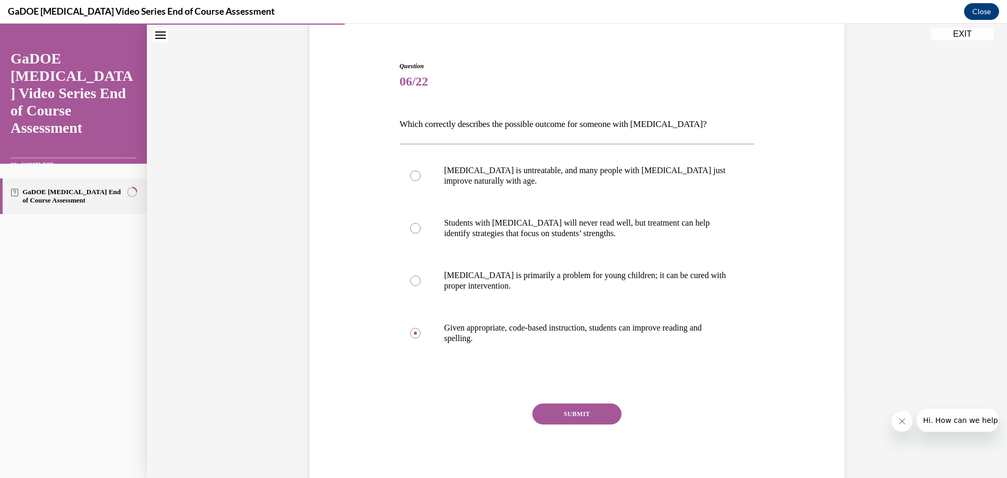
click at [559, 418] on button "SUBMIT" at bounding box center [576, 413] width 89 height 21
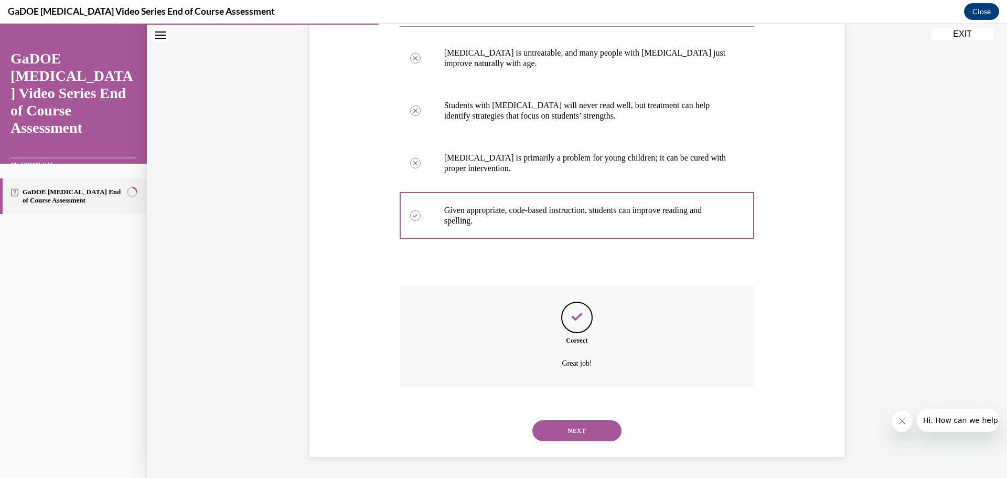
click at [583, 422] on button "NEXT" at bounding box center [576, 430] width 89 height 21
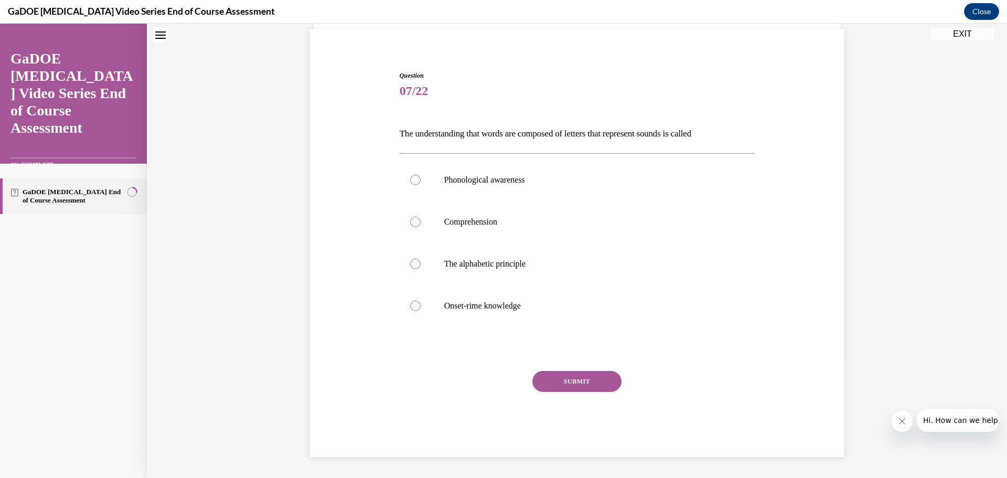
scroll to position [32, 0]
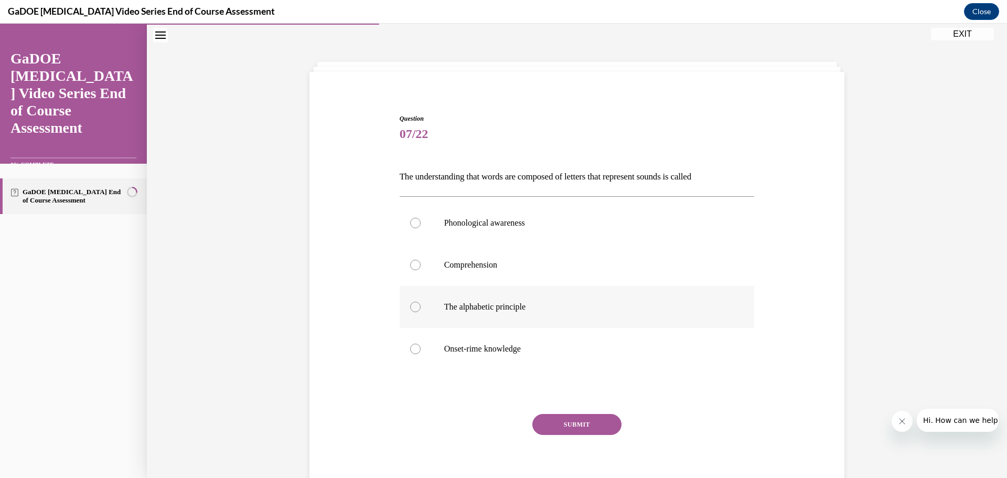
click at [410, 308] on div at bounding box center [415, 307] width 10 height 10
click at [410, 308] on input "The alphabetic principle" at bounding box center [415, 307] width 10 height 10
radio input "true"
click at [571, 426] on button "SUBMIT" at bounding box center [576, 424] width 89 height 21
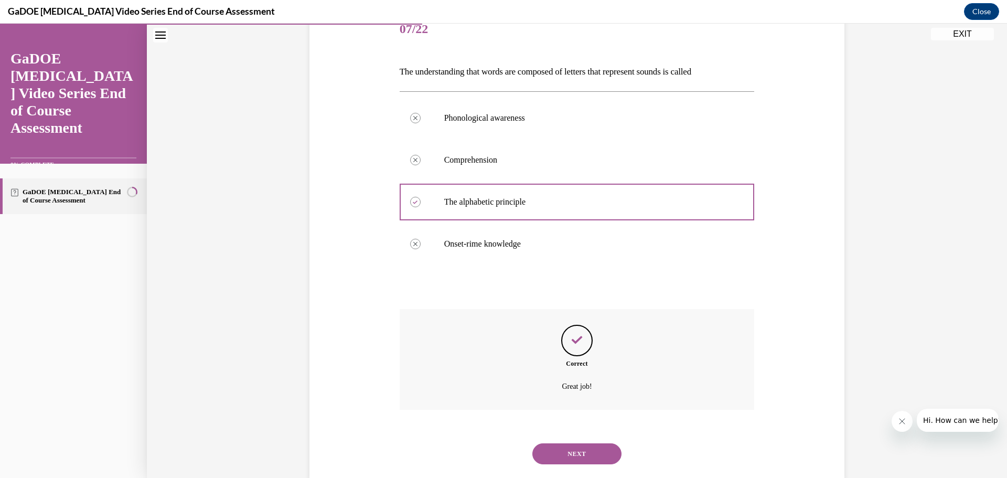
scroll to position [160, 0]
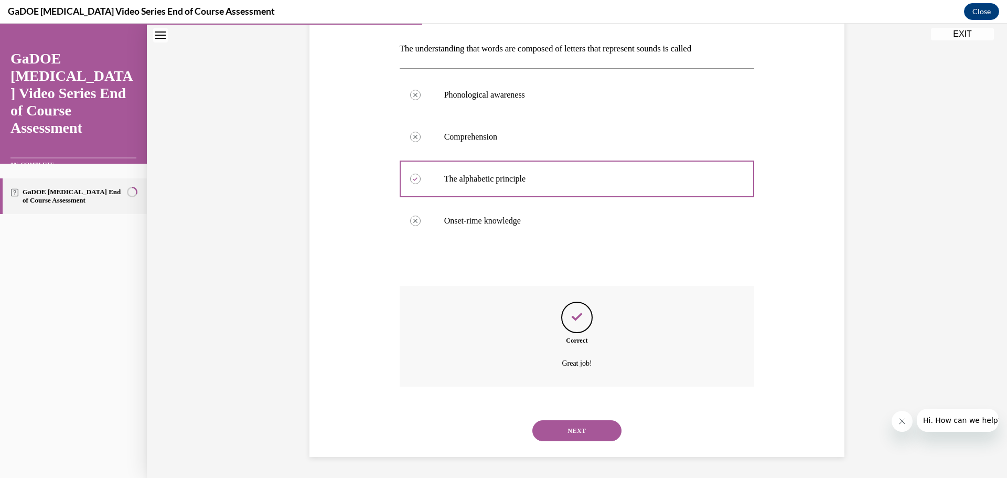
click at [581, 425] on button "NEXT" at bounding box center [576, 430] width 89 height 21
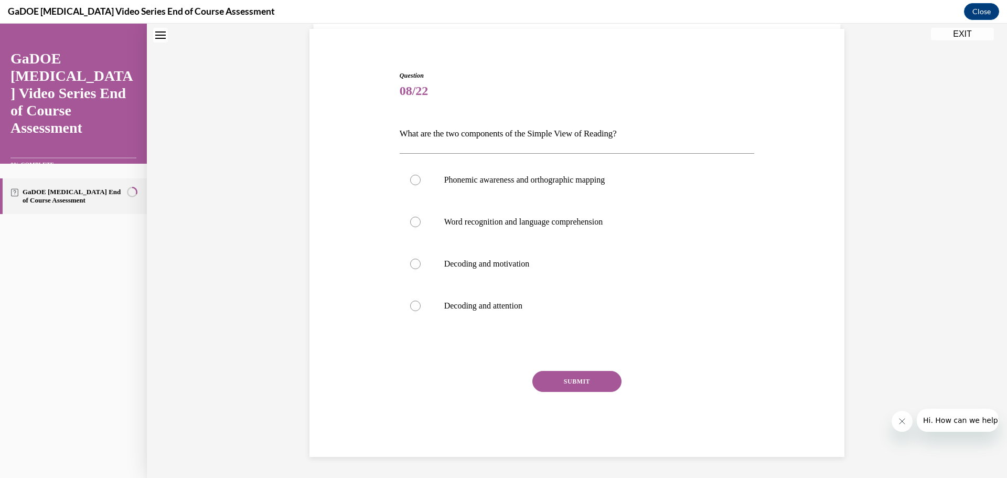
scroll to position [32, 0]
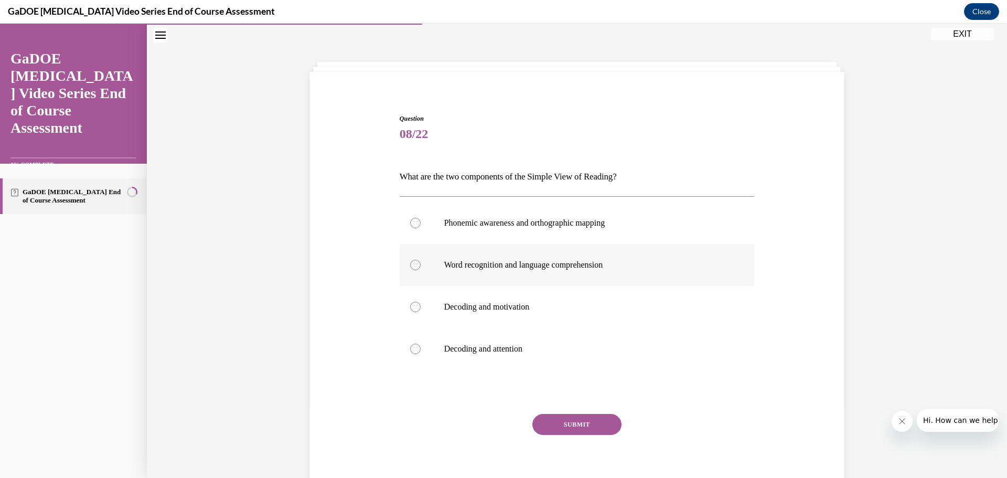
click at [484, 268] on p "Word recognition and language comprehension" at bounding box center [586, 265] width 284 height 10
click at [421, 268] on input "Word recognition and language comprehension" at bounding box center [415, 265] width 10 height 10
radio input "true"
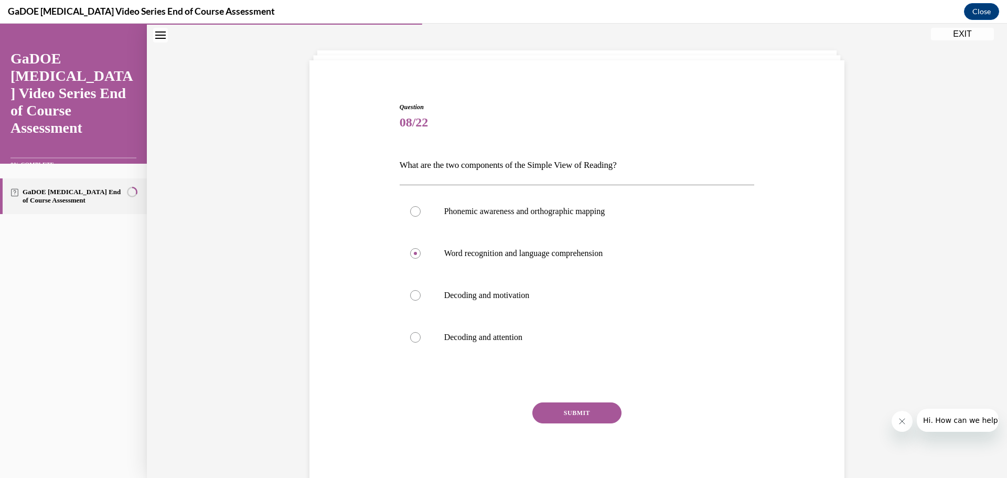
click at [579, 414] on button "SUBMIT" at bounding box center [576, 412] width 89 height 21
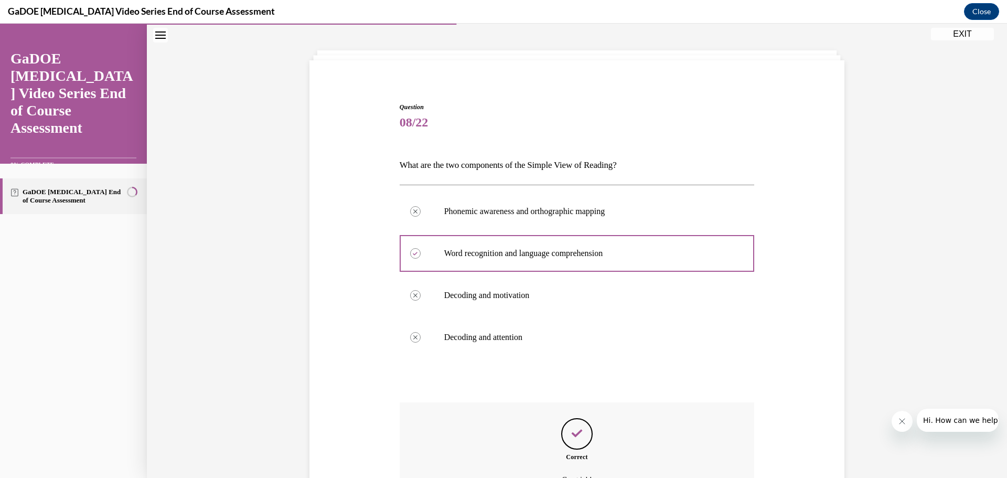
scroll to position [160, 0]
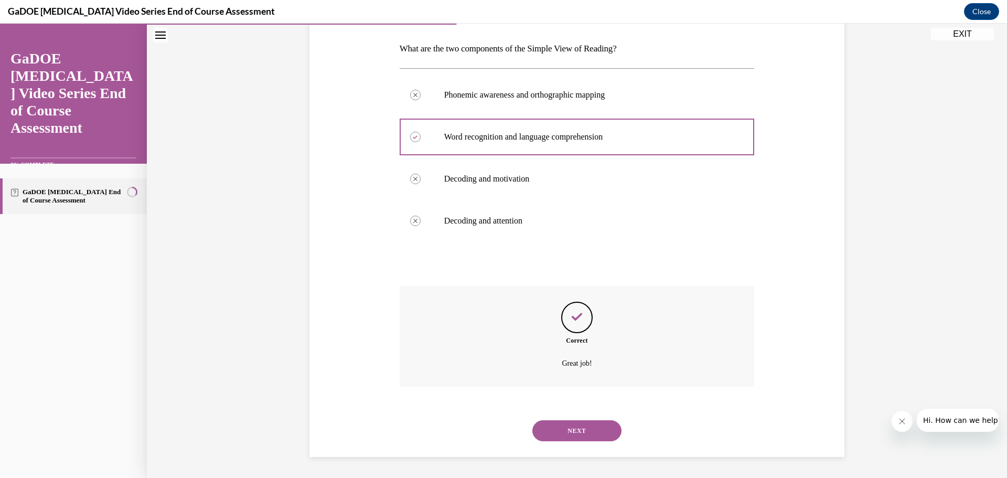
click at [582, 426] on button "NEXT" at bounding box center [576, 430] width 89 height 21
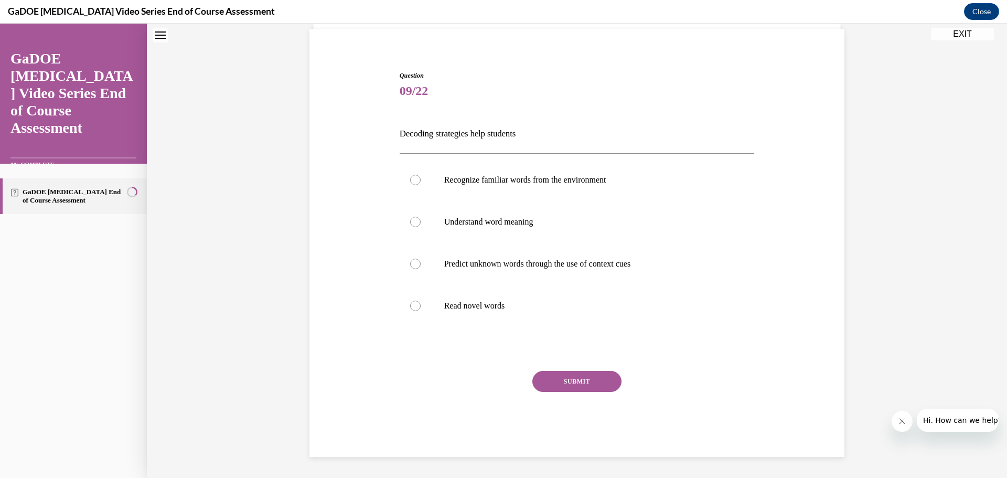
scroll to position [32, 0]
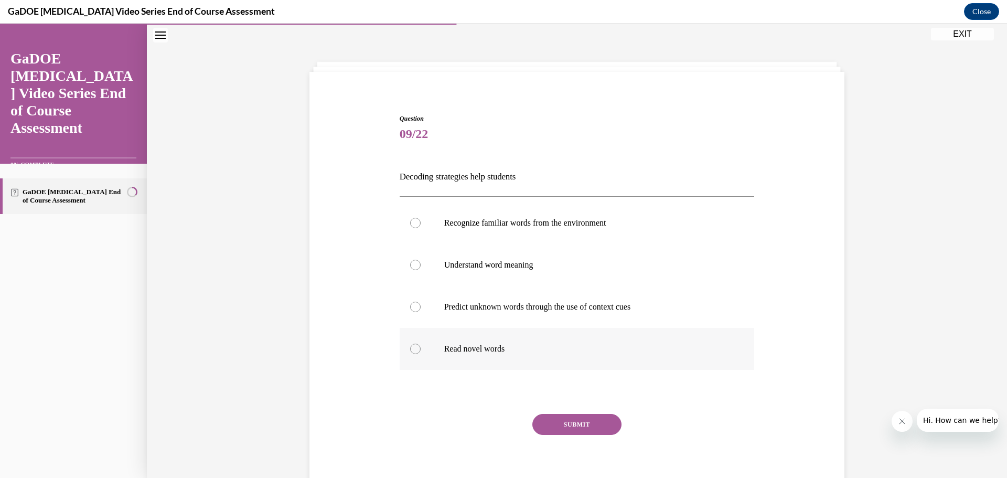
click at [414, 352] on div at bounding box center [415, 349] width 10 height 10
click at [414, 352] on input "Read novel words" at bounding box center [415, 349] width 10 height 10
radio input "true"
click at [555, 427] on button "SUBMIT" at bounding box center [576, 424] width 89 height 21
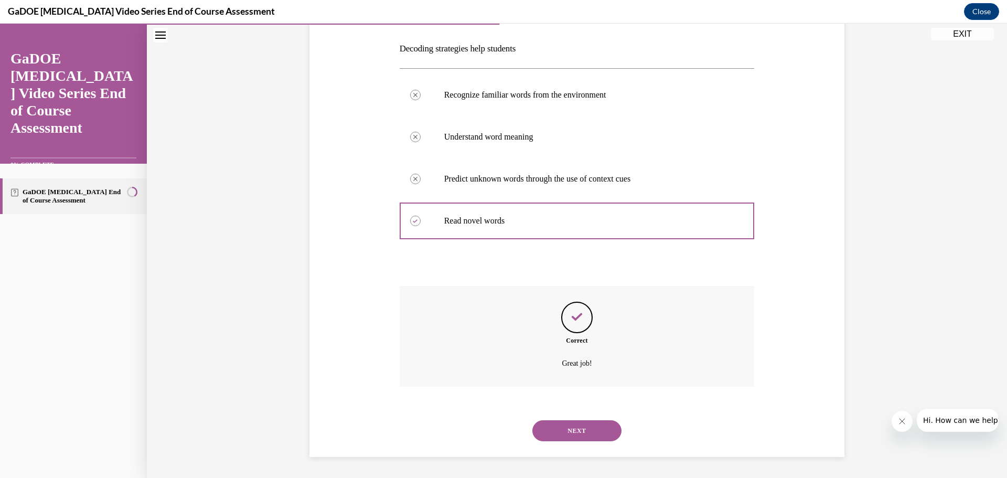
click at [565, 423] on button "NEXT" at bounding box center [576, 430] width 89 height 21
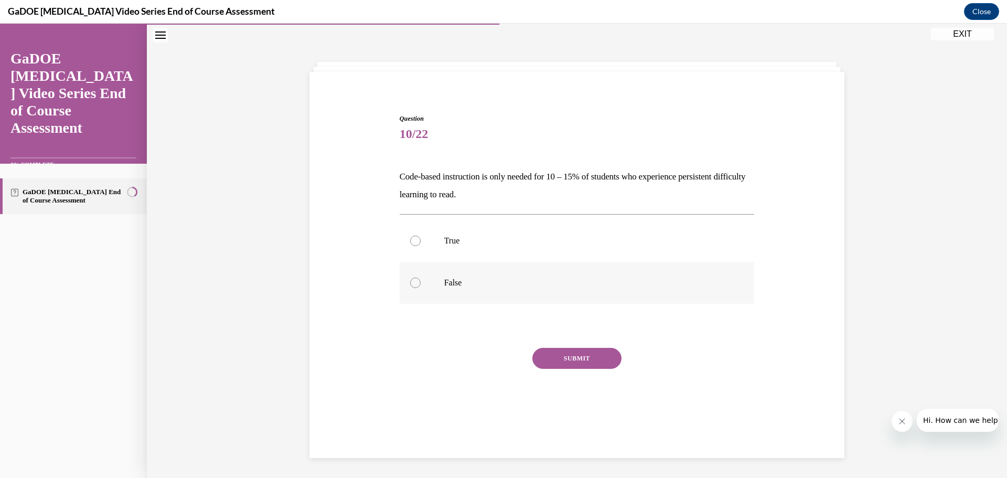
click at [410, 281] on div at bounding box center [415, 282] width 10 height 10
click at [410, 281] on input "False" at bounding box center [415, 282] width 10 height 10
radio input "true"
click at [554, 362] on button "SUBMIT" at bounding box center [576, 358] width 89 height 21
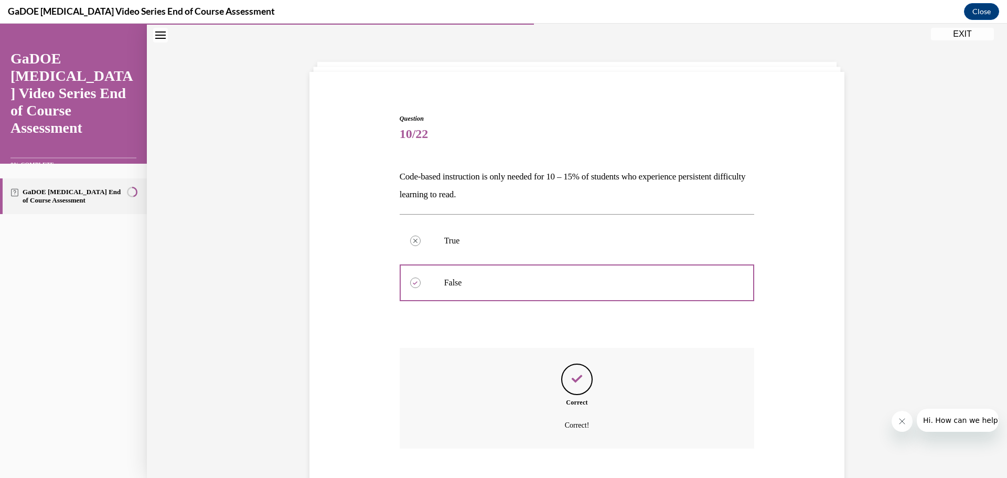
scroll to position [94, 0]
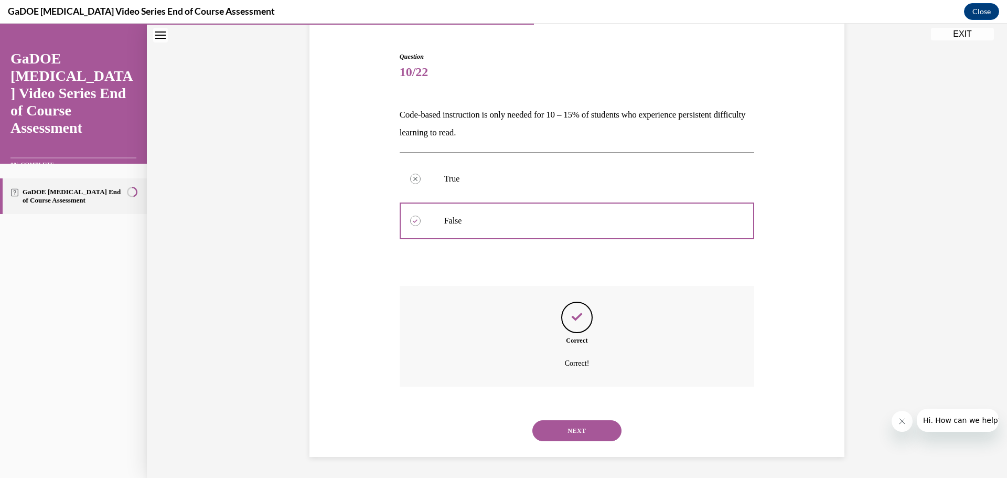
click at [575, 430] on button "NEXT" at bounding box center [576, 430] width 89 height 21
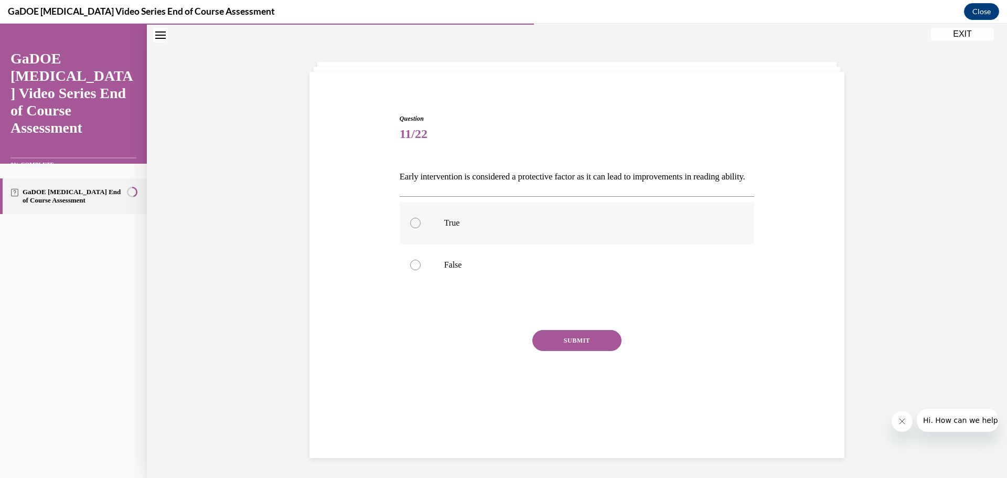
click at [411, 228] on div at bounding box center [415, 223] width 10 height 10
click at [411, 228] on input "True" at bounding box center [415, 223] width 10 height 10
radio input "true"
click at [557, 351] on button "SUBMIT" at bounding box center [576, 340] width 89 height 21
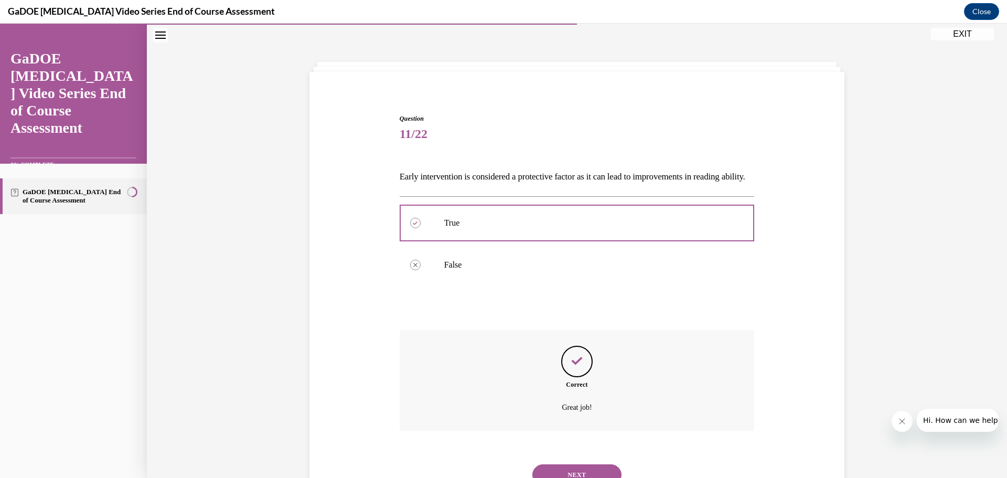
scroll to position [94, 0]
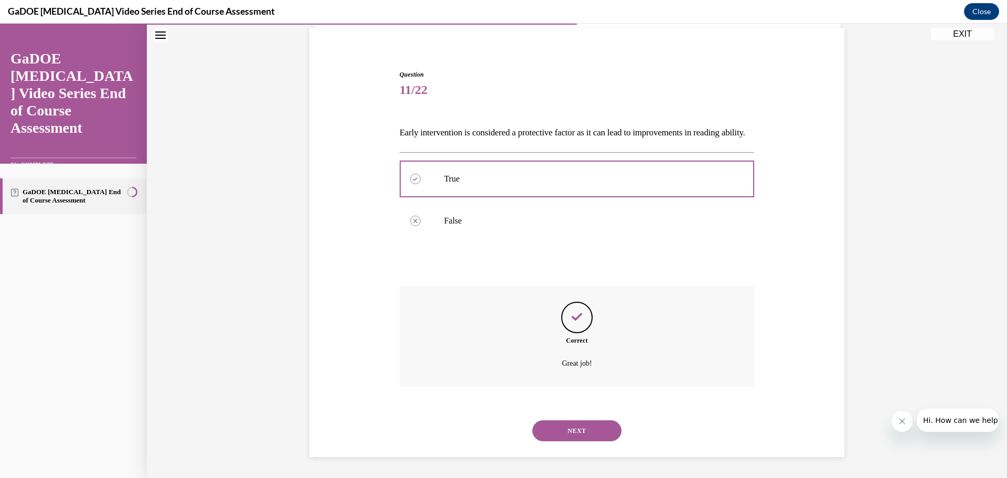
click at [585, 425] on button "NEXT" at bounding box center [576, 430] width 89 height 21
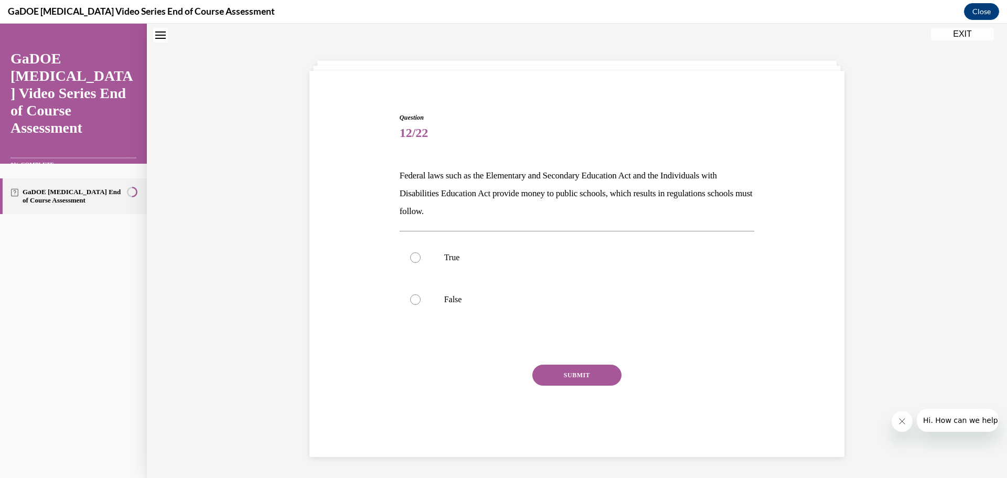
scroll to position [32, 0]
click at [412, 262] on div at bounding box center [415, 258] width 10 height 10
click at [412, 262] on input "True" at bounding box center [415, 258] width 10 height 10
radio input "true"
click at [543, 381] on button "SUBMIT" at bounding box center [576, 376] width 89 height 21
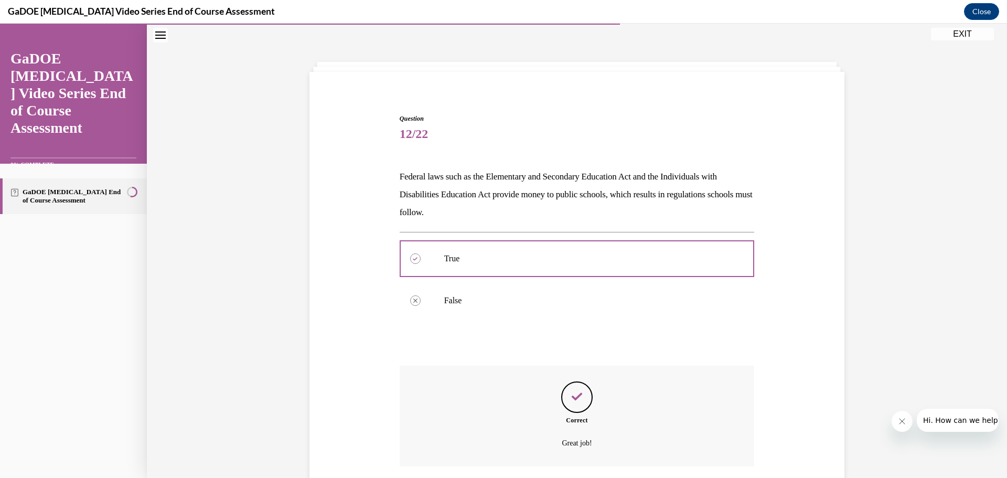
scroll to position [112, 0]
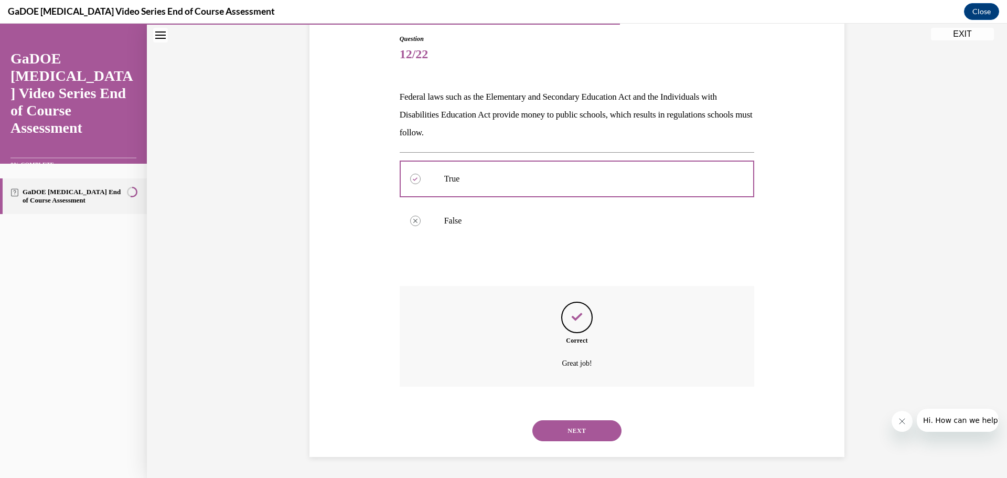
click at [564, 433] on button "NEXT" at bounding box center [576, 430] width 89 height 21
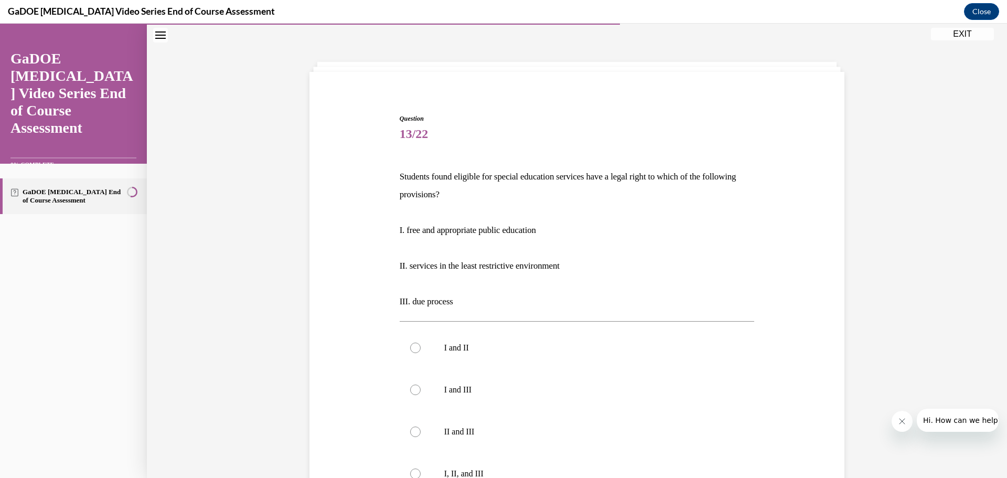
scroll to position [84, 0]
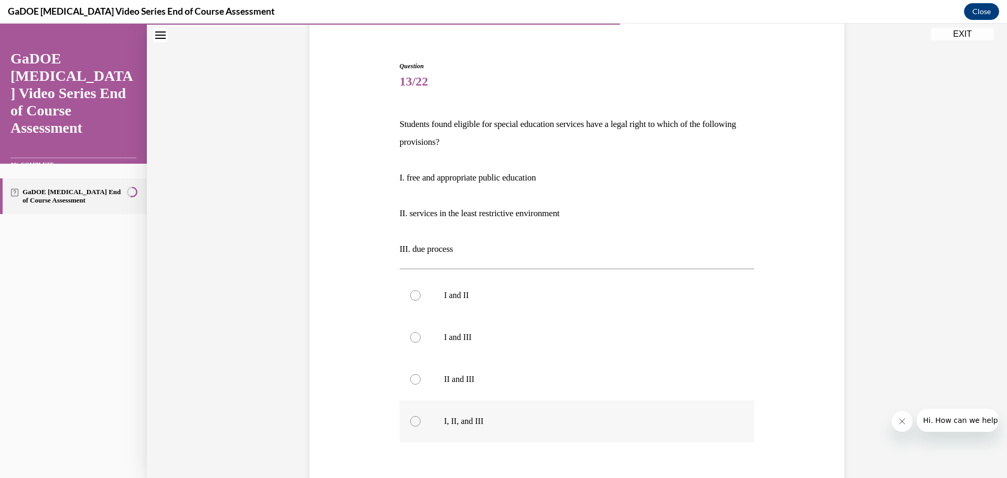
click at [412, 423] on div at bounding box center [415, 421] width 10 height 10
click at [412, 423] on input "I, II, and III" at bounding box center [415, 421] width 10 height 10
radio input "true"
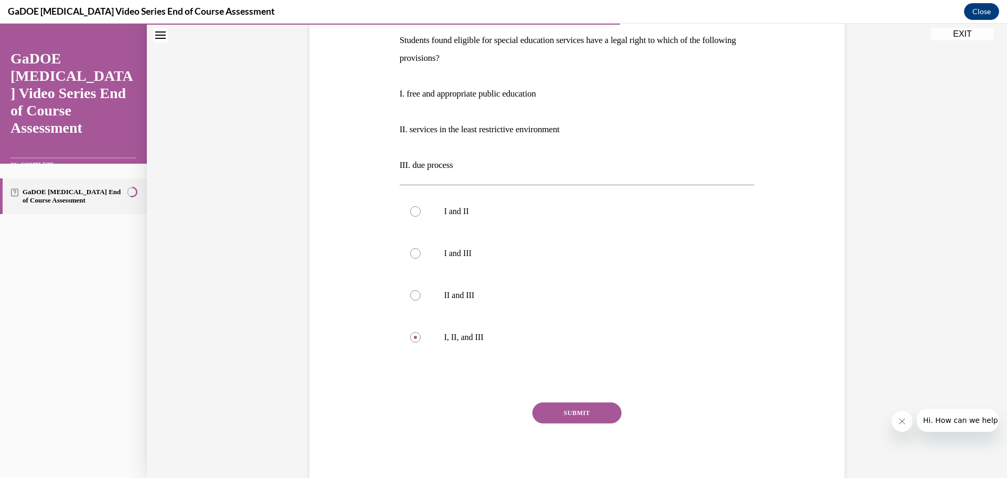
click at [585, 410] on button "SUBMIT" at bounding box center [576, 412] width 89 height 21
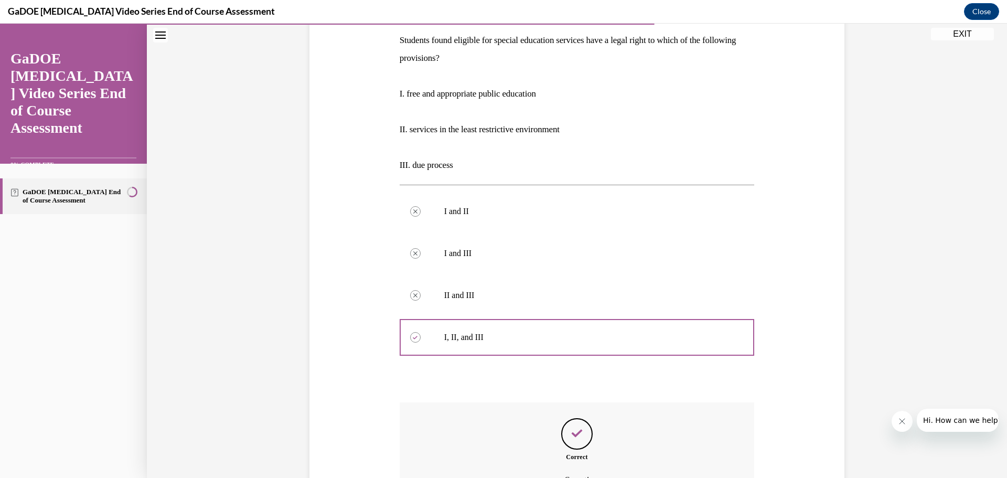
scroll to position [285, 0]
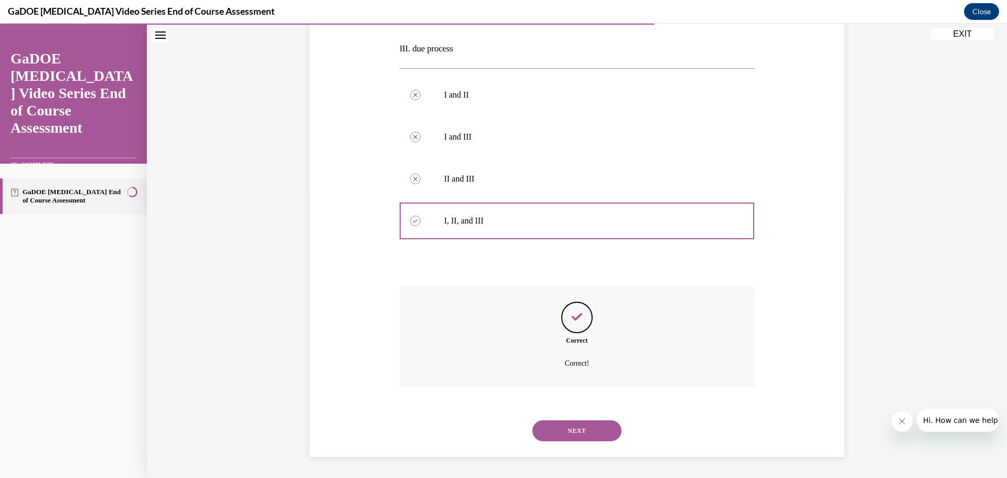
click at [578, 432] on button "NEXT" at bounding box center [576, 430] width 89 height 21
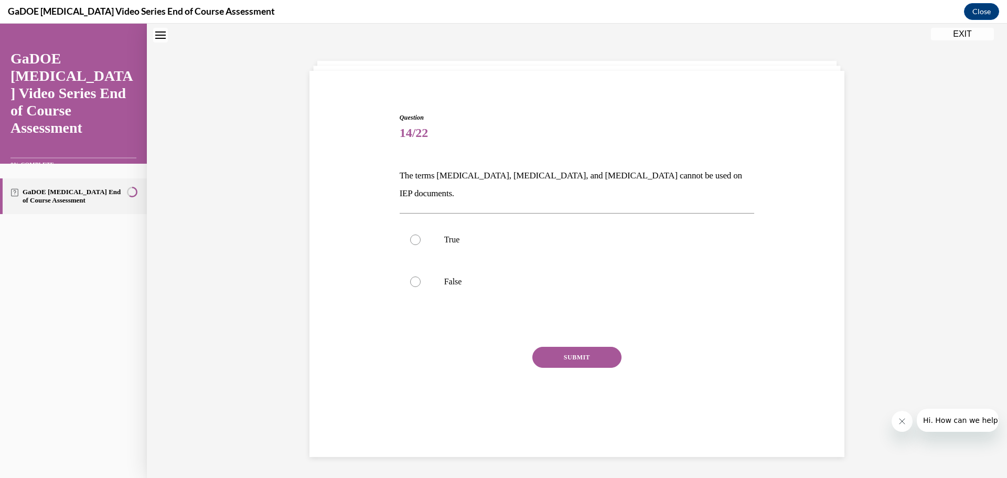
scroll to position [32, 0]
click at [408, 270] on label "False" at bounding box center [577, 283] width 355 height 42
click at [410, 277] on input "False" at bounding box center [415, 282] width 10 height 10
radio input "true"
click at [559, 348] on button "SUBMIT" at bounding box center [576, 358] width 89 height 21
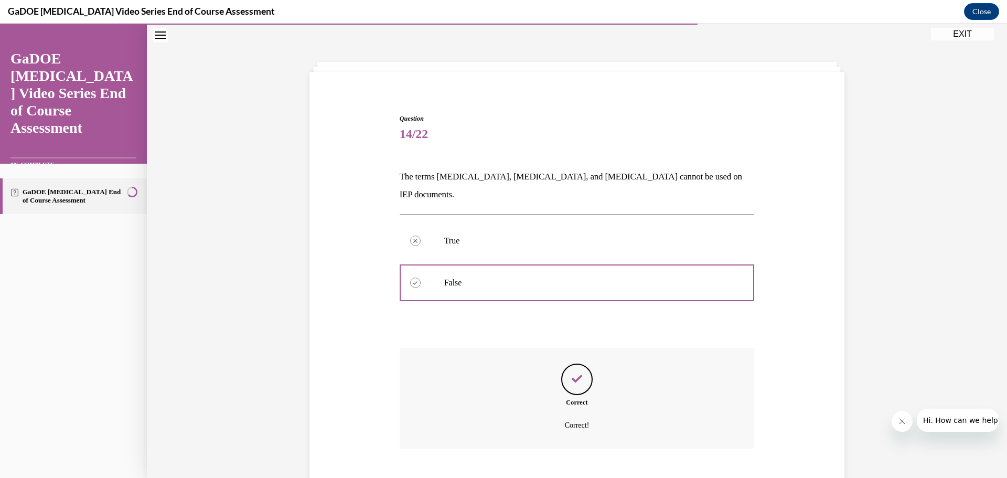
scroll to position [76, 0]
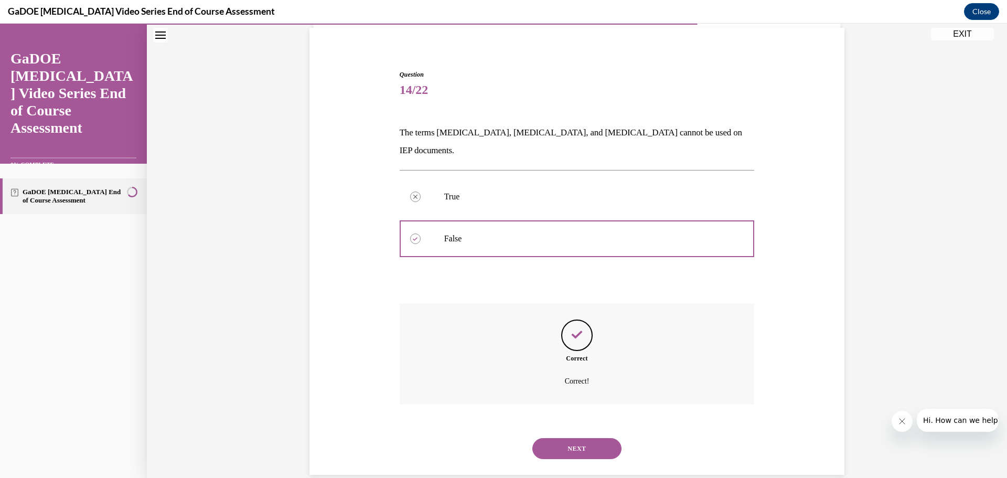
click at [546, 438] on button "NEXT" at bounding box center [576, 448] width 89 height 21
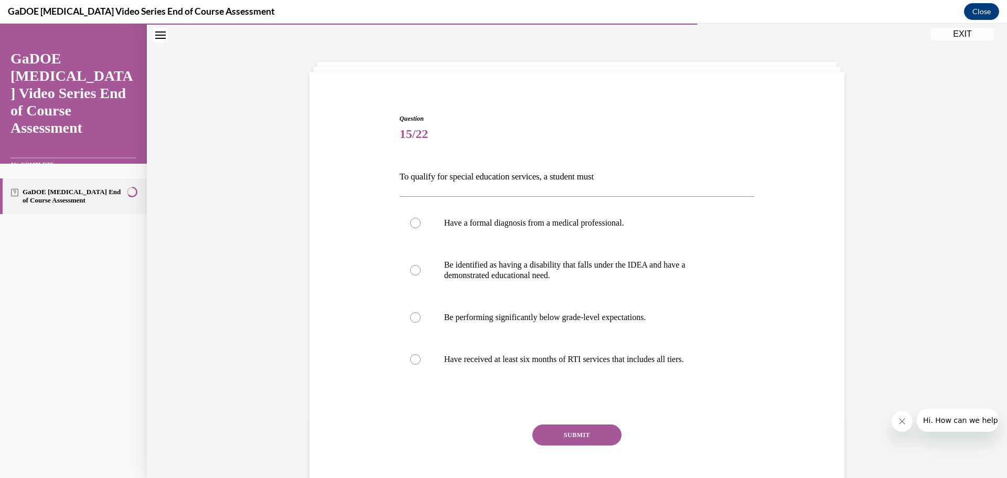
scroll to position [54, 0]
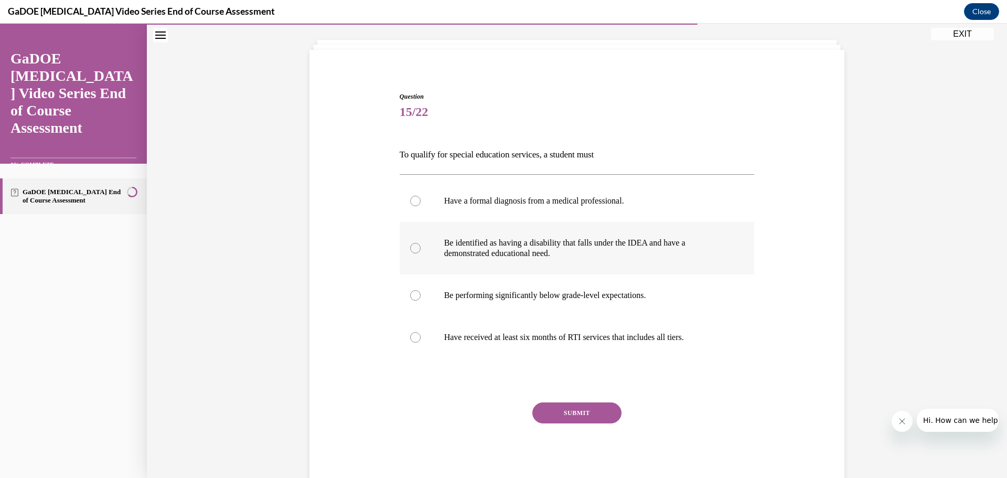
click at [410, 250] on div at bounding box center [415, 248] width 10 height 10
click at [410, 250] on input "Be identified as having a disability that falls under the IDEA and have a demon…" at bounding box center [415, 248] width 10 height 10
radio input "true"
click at [566, 409] on button "SUBMIT" at bounding box center [576, 412] width 89 height 21
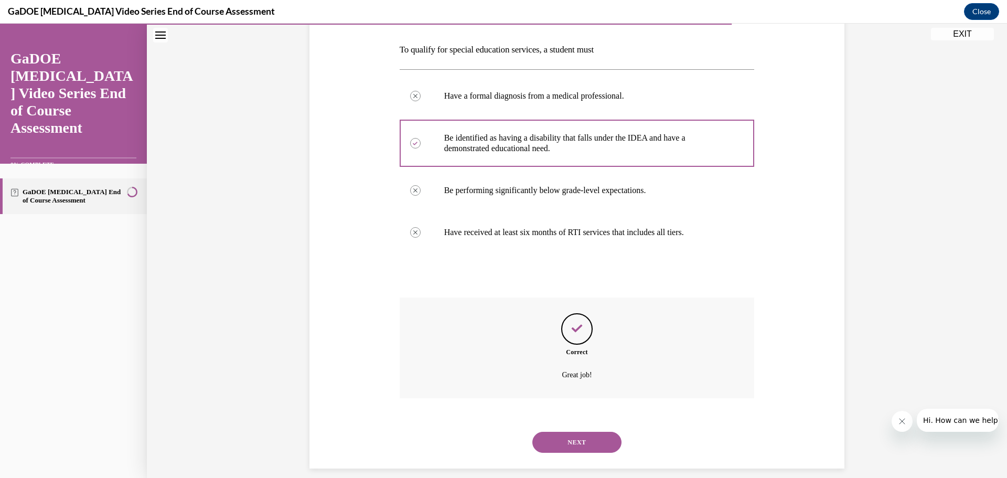
scroll to position [170, 0]
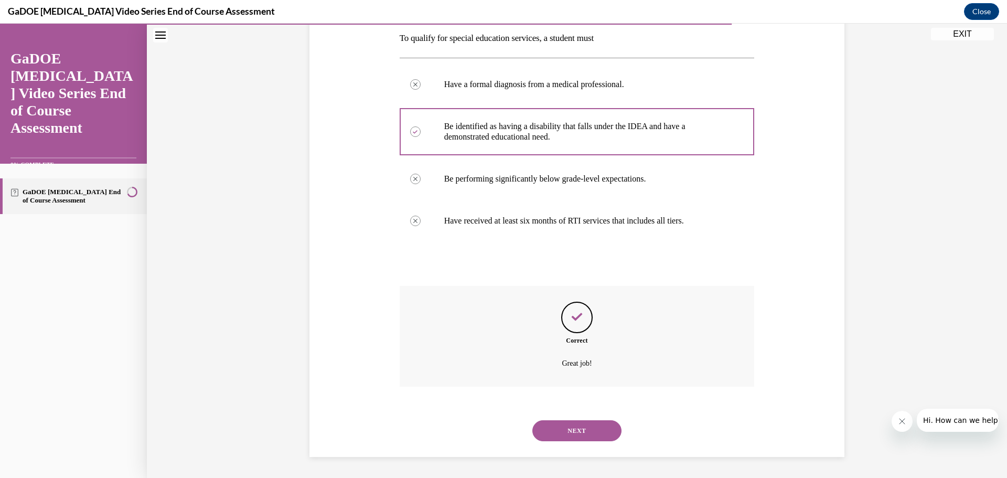
click at [585, 432] on button "NEXT" at bounding box center [576, 430] width 89 height 21
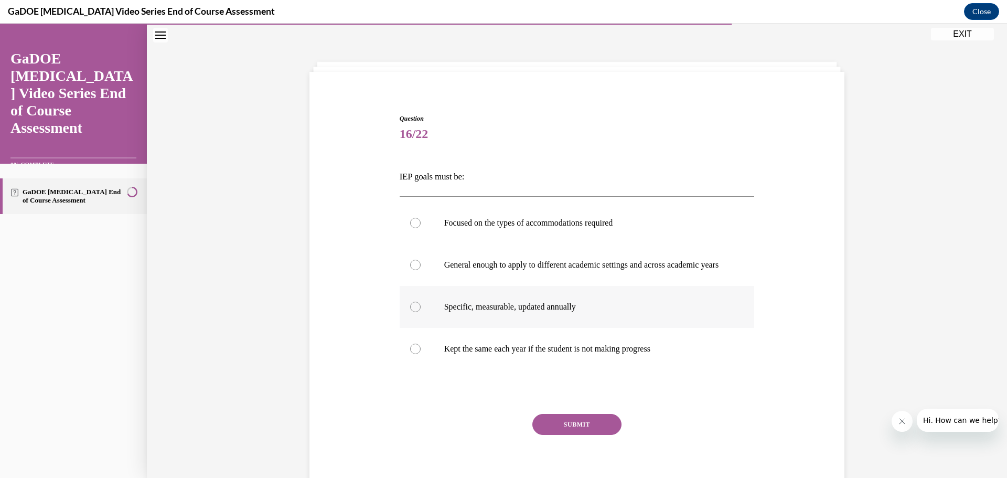
click at [415, 312] on div at bounding box center [415, 307] width 10 height 10
click at [415, 312] on input "Specific, measurable, updated annually" at bounding box center [415, 307] width 10 height 10
radio input "true"
click at [571, 435] on button "SUBMIT" at bounding box center [576, 424] width 89 height 21
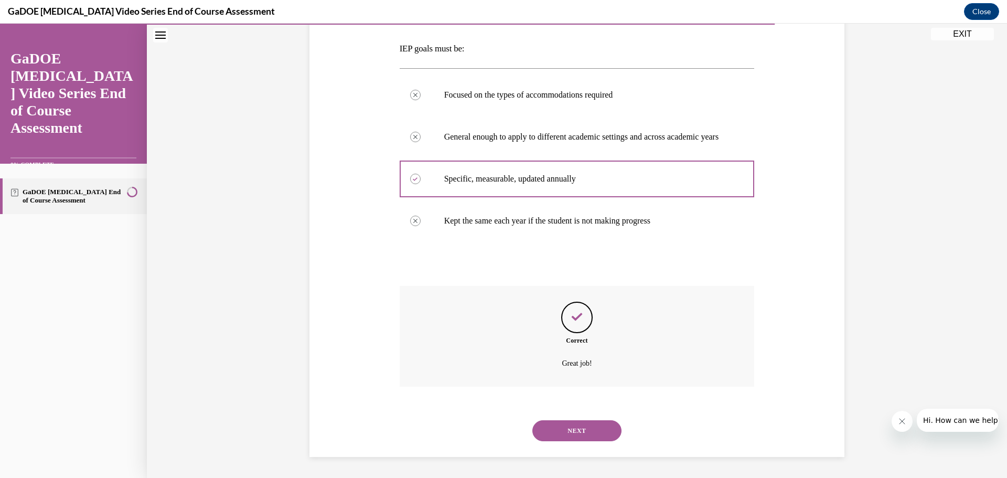
click at [599, 425] on button "NEXT" at bounding box center [576, 430] width 89 height 21
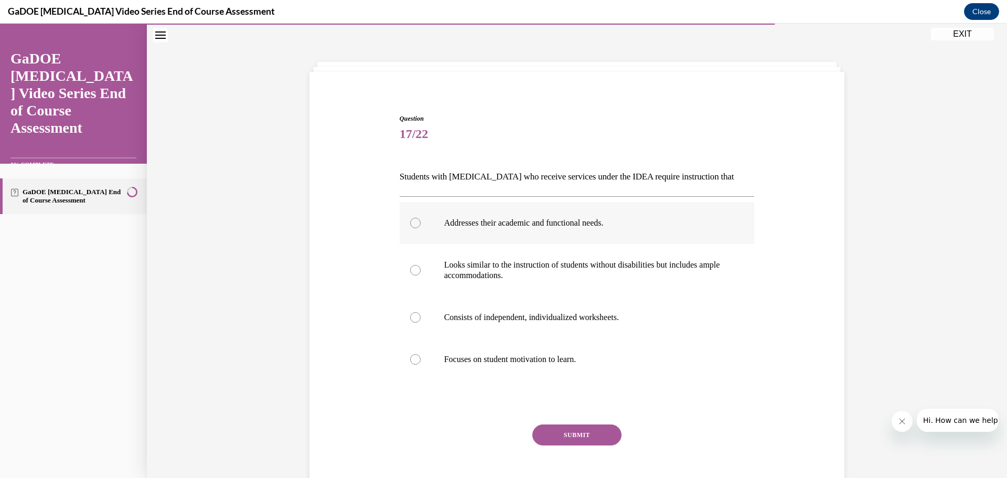
click at [410, 222] on div at bounding box center [415, 223] width 10 height 10
click at [410, 222] on input "Addresses their academic and functional needs." at bounding box center [415, 223] width 10 height 10
radio input "true"
click at [583, 433] on button "SUBMIT" at bounding box center [576, 434] width 89 height 21
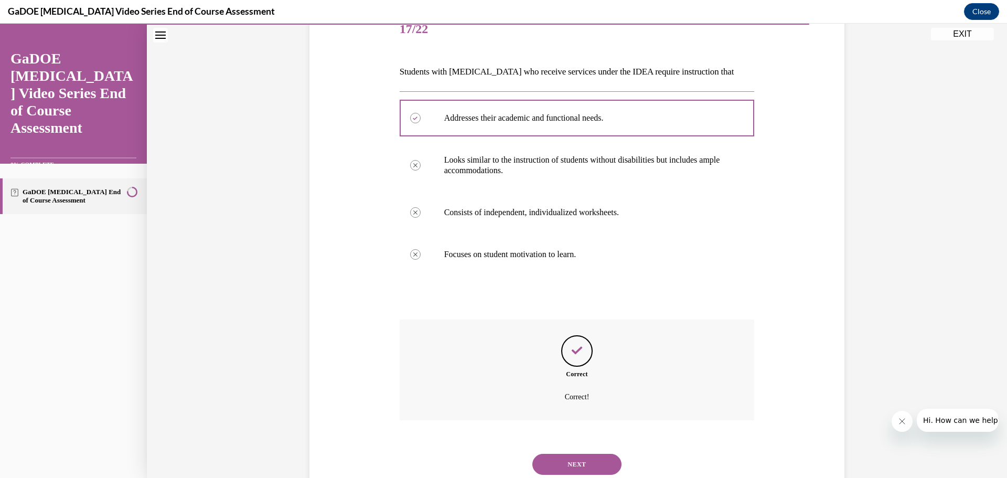
scroll to position [170, 0]
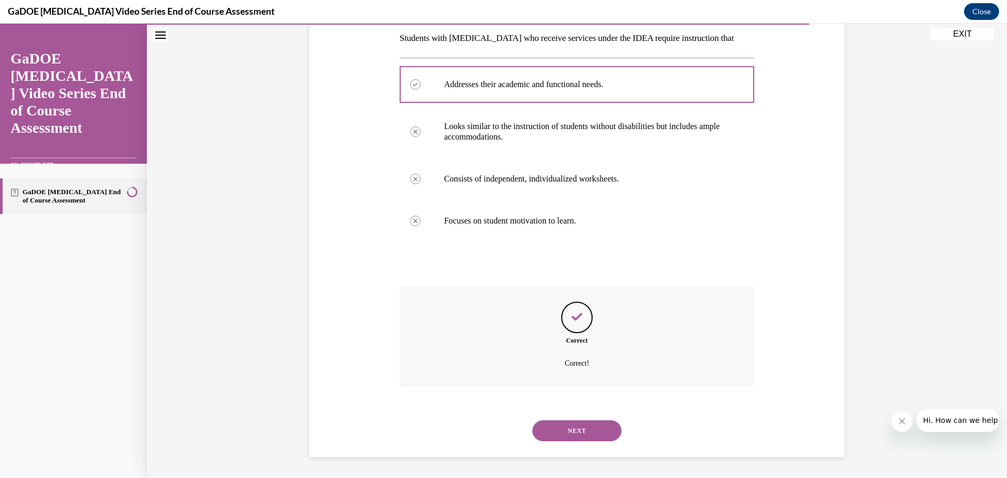
click at [583, 427] on button "NEXT" at bounding box center [576, 430] width 89 height 21
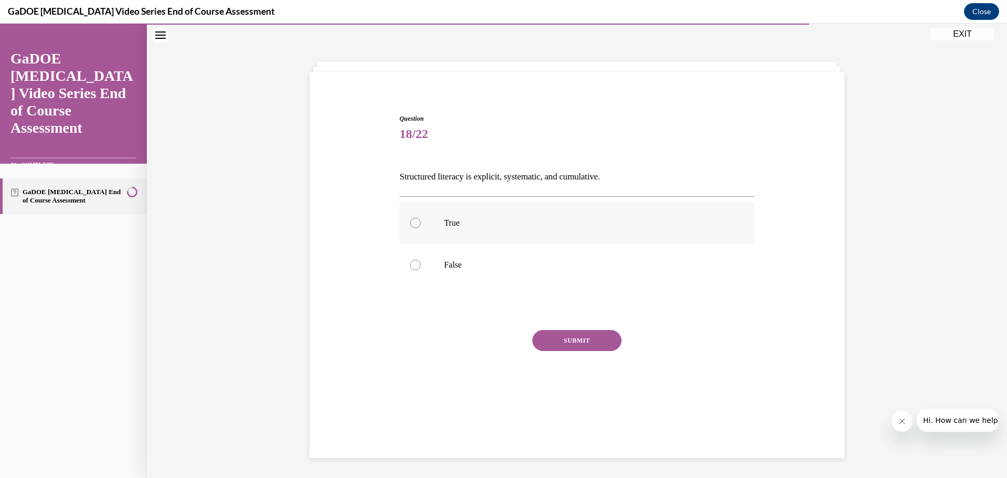
click at [415, 227] on div at bounding box center [415, 223] width 10 height 10
click at [415, 227] on input "True" at bounding box center [415, 223] width 10 height 10
radio input "true"
click at [557, 330] on button "SUBMIT" at bounding box center [576, 340] width 89 height 21
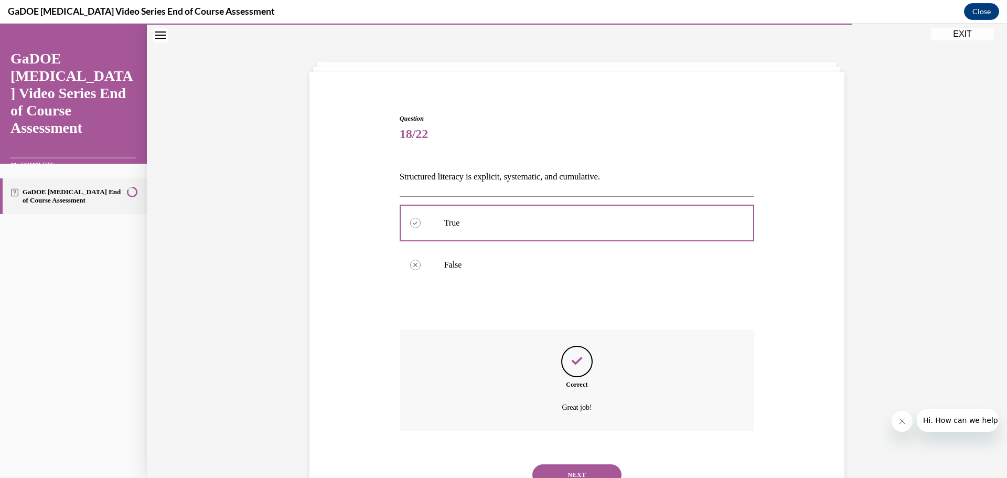
scroll to position [76, 0]
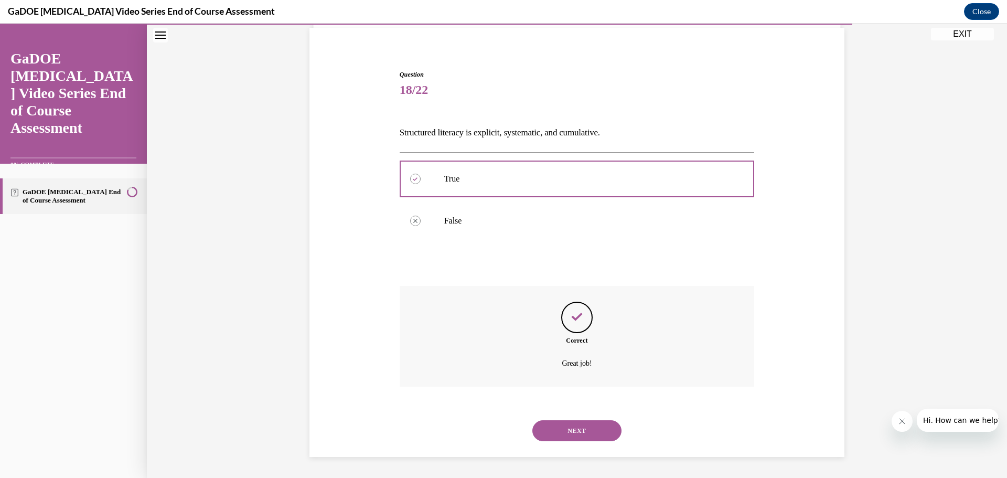
click at [571, 426] on button "NEXT" at bounding box center [576, 430] width 89 height 21
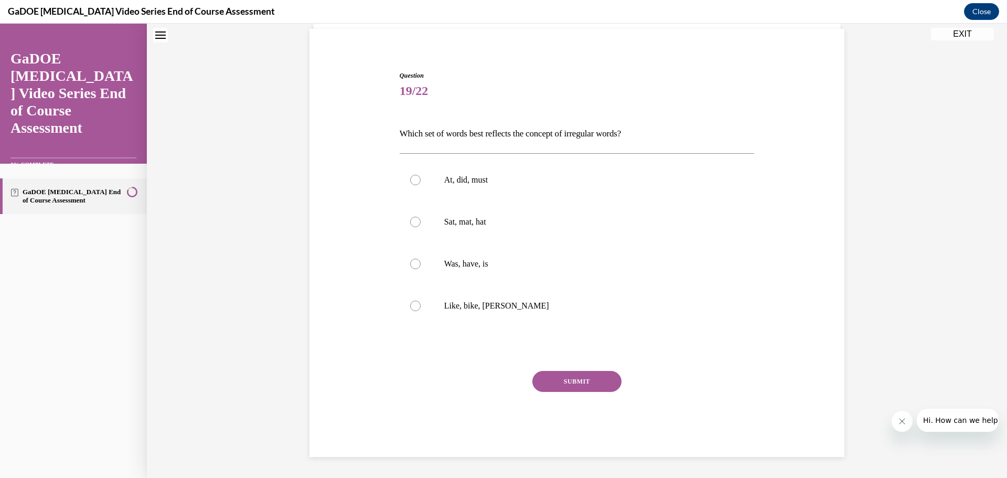
scroll to position [32, 0]
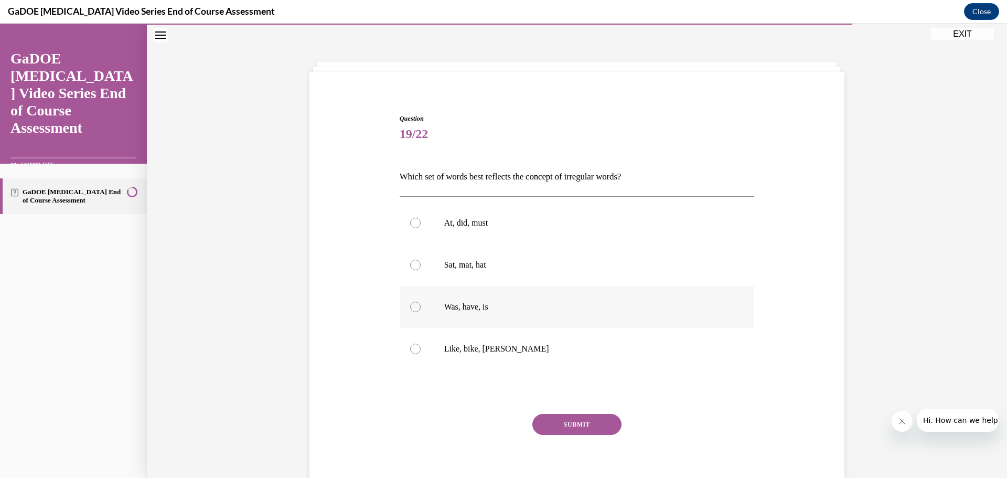
click at [410, 308] on div at bounding box center [415, 307] width 10 height 10
click at [410, 308] on input "Was, have, is" at bounding box center [415, 307] width 10 height 10
radio input "true"
click at [572, 423] on button "SUBMIT" at bounding box center [576, 424] width 89 height 21
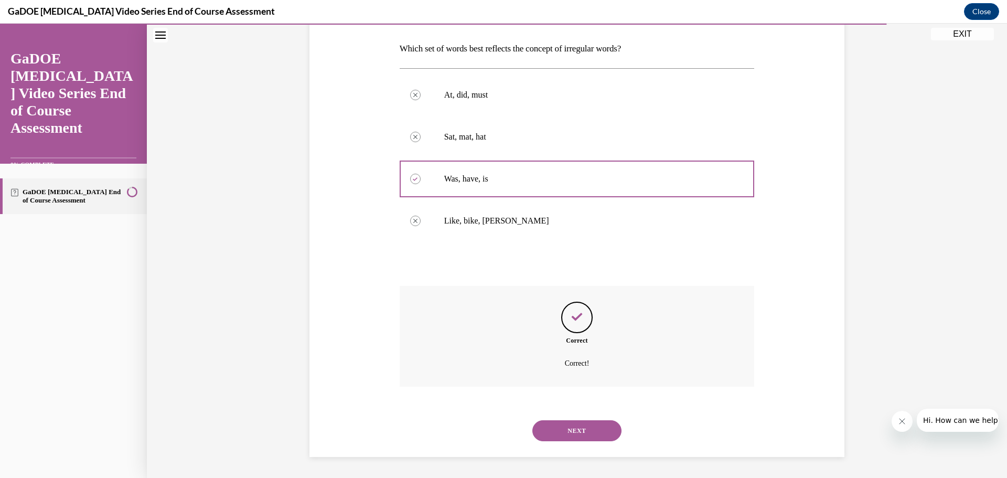
click at [585, 429] on button "NEXT" at bounding box center [576, 430] width 89 height 21
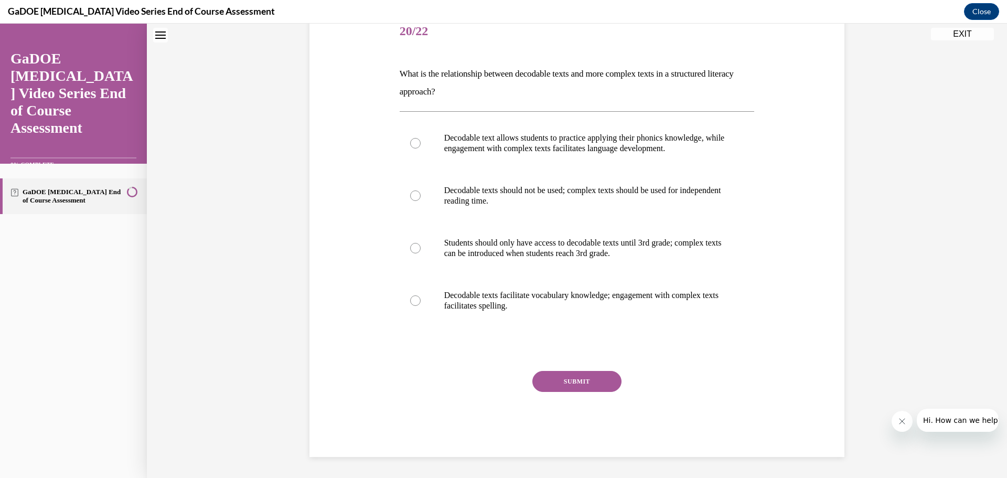
scroll to position [32, 0]
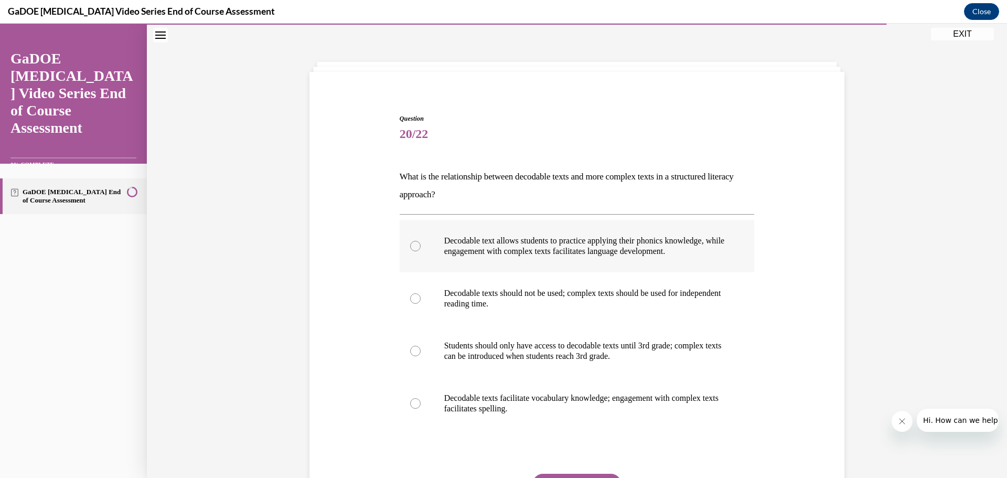
click at [411, 245] on div at bounding box center [415, 246] width 10 height 10
click at [411, 245] on input "Decodable text allows students to practice applying their phonics knowledge, wh…" at bounding box center [415, 246] width 10 height 10
radio input "true"
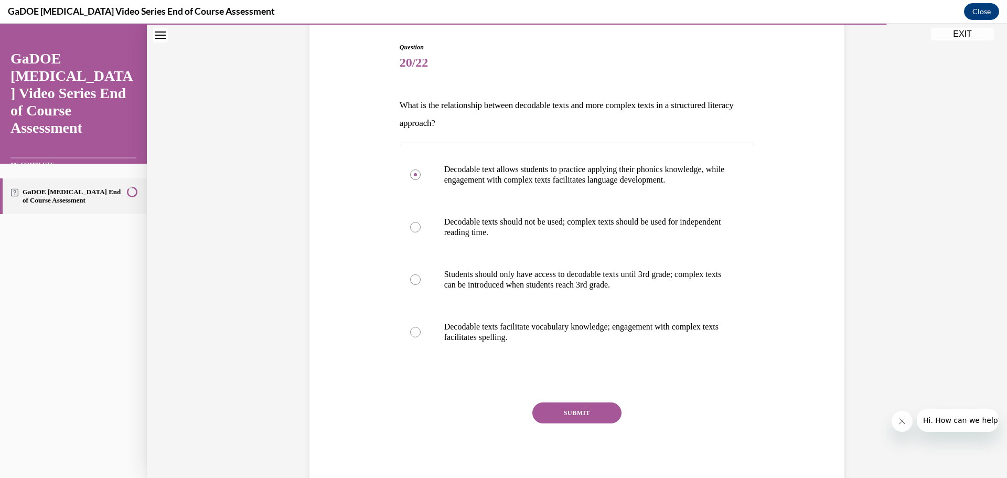
click at [585, 416] on button "SUBMIT" at bounding box center [576, 412] width 89 height 21
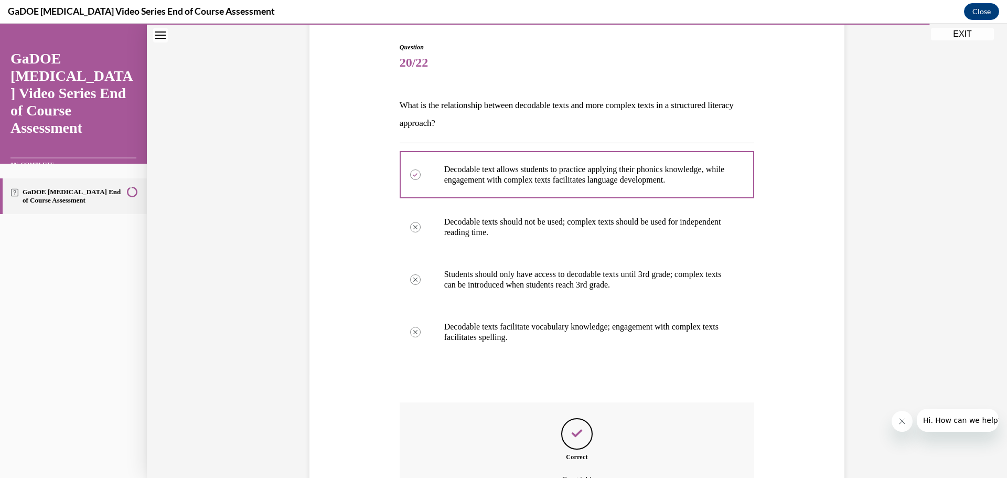
scroll to position [220, 0]
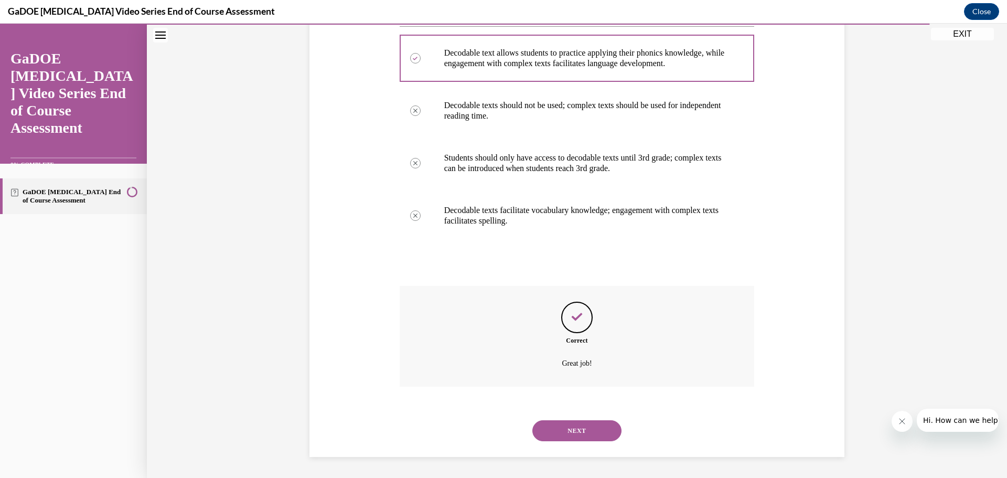
click at [580, 436] on button "NEXT" at bounding box center [576, 430] width 89 height 21
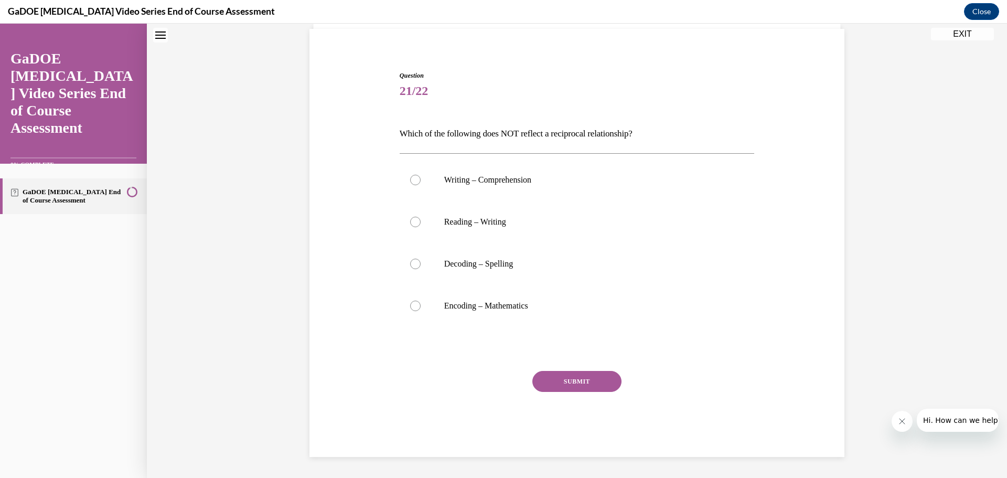
scroll to position [32, 0]
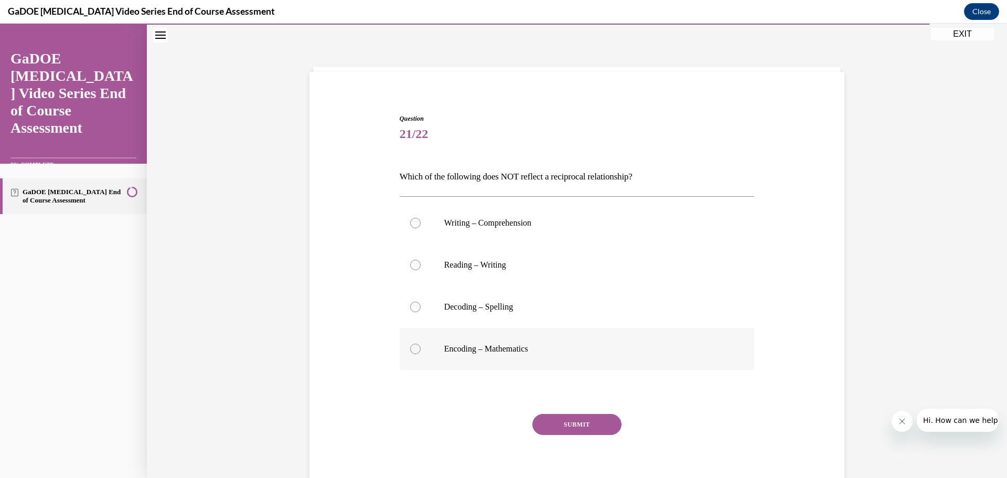
click at [417, 347] on label "Encoding – Mathematics" at bounding box center [577, 349] width 355 height 42
click at [417, 347] on input "Encoding – Mathematics" at bounding box center [415, 349] width 10 height 10
radio input "true"
click at [553, 421] on button "SUBMIT" at bounding box center [576, 424] width 89 height 21
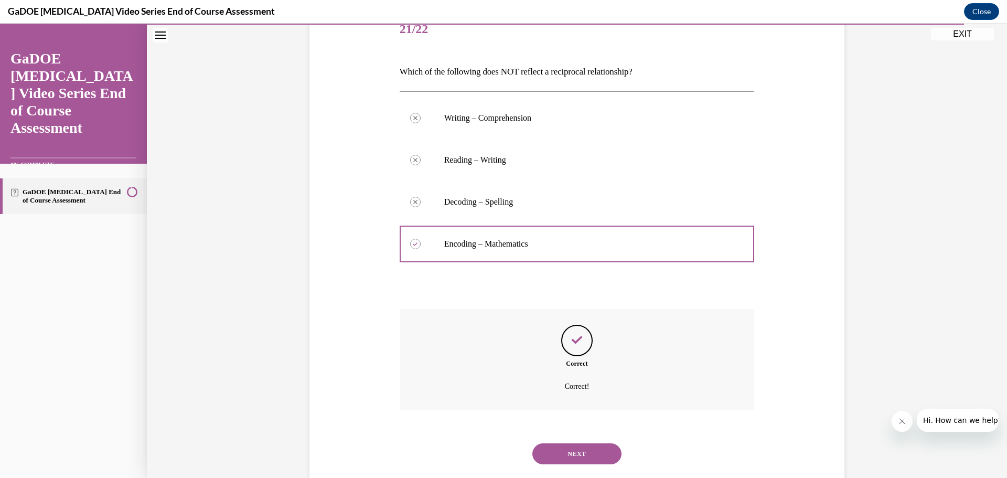
scroll to position [160, 0]
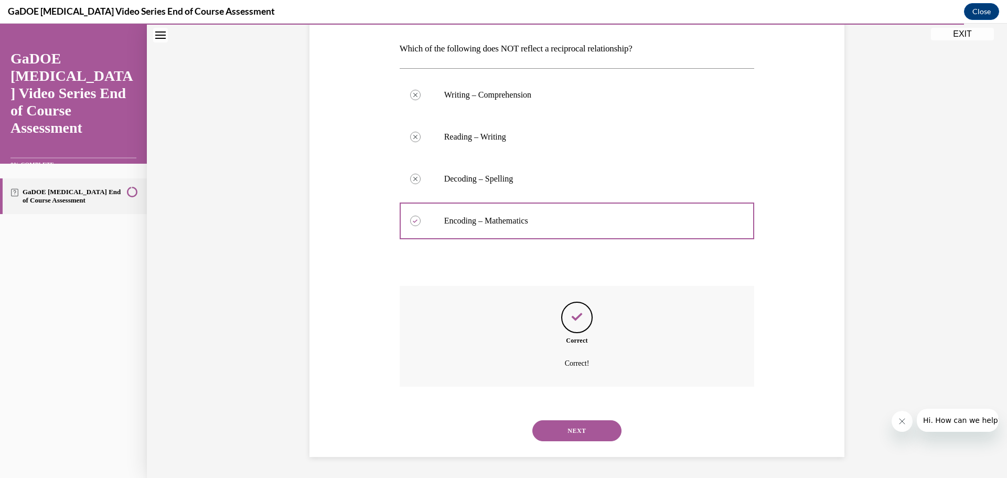
click at [556, 433] on button "NEXT" at bounding box center [576, 430] width 89 height 21
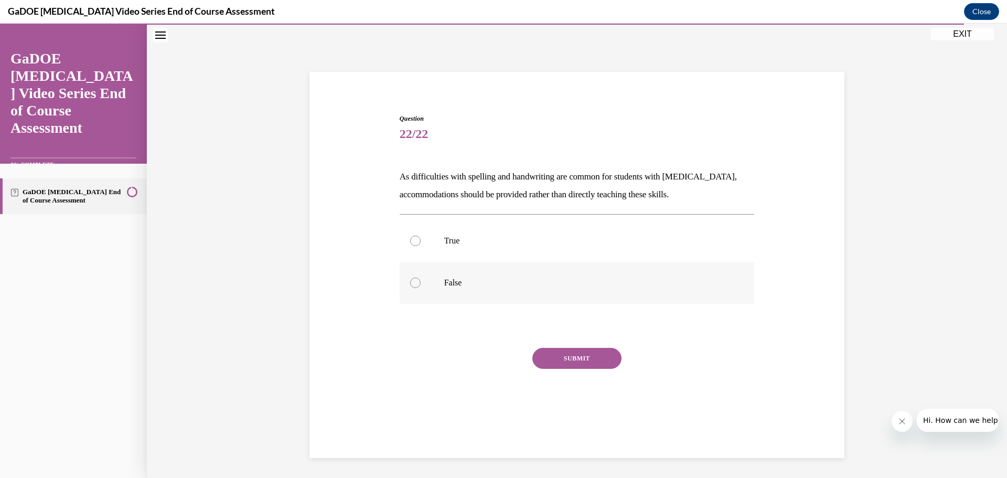
click at [410, 283] on div at bounding box center [415, 282] width 10 height 10
click at [410, 283] on input "False" at bounding box center [415, 282] width 10 height 10
radio input "true"
click at [563, 365] on button "SUBMIT" at bounding box center [576, 358] width 89 height 21
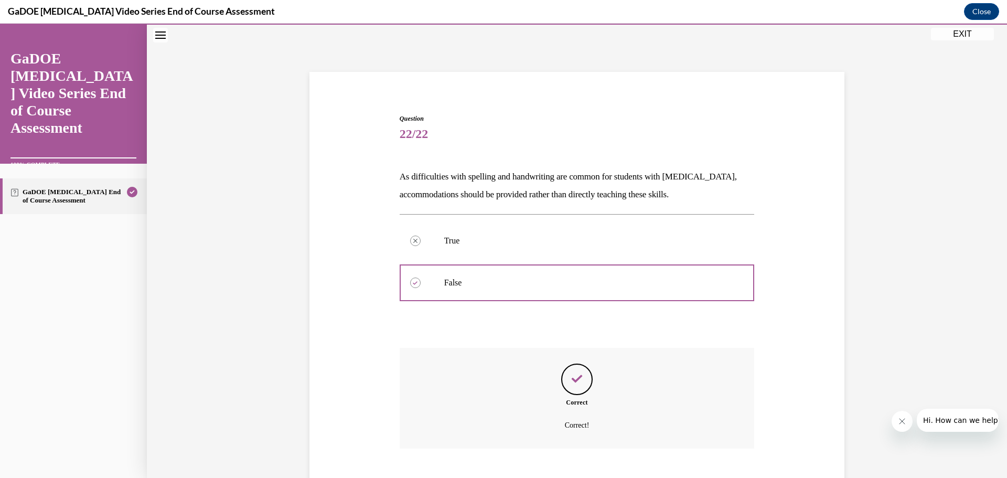
scroll to position [94, 0]
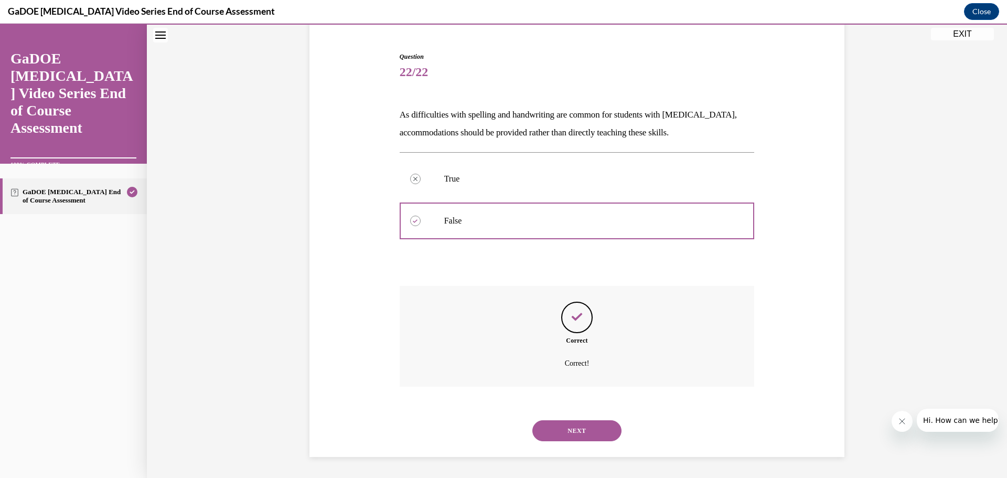
click at [580, 431] on button "NEXT" at bounding box center [576, 430] width 89 height 21
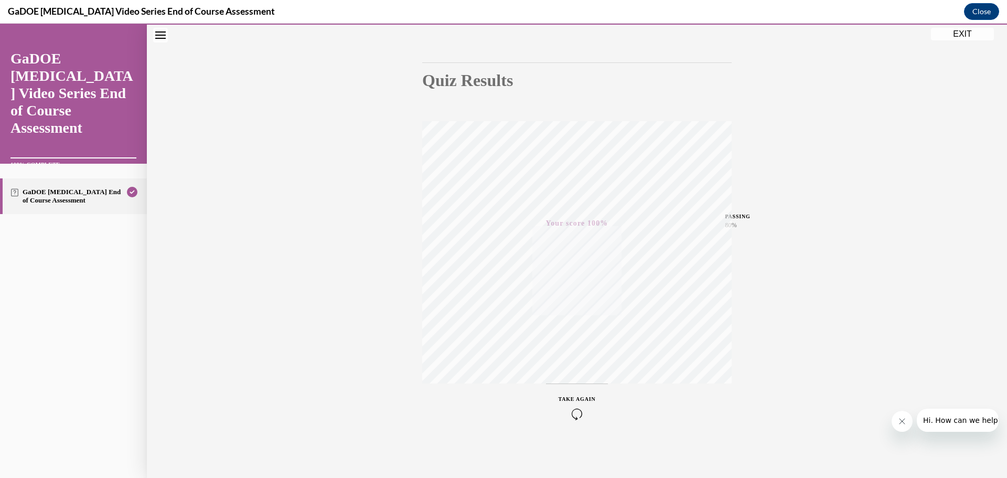
click at [899, 424] on icon "Close message from company" at bounding box center [901, 421] width 8 height 8
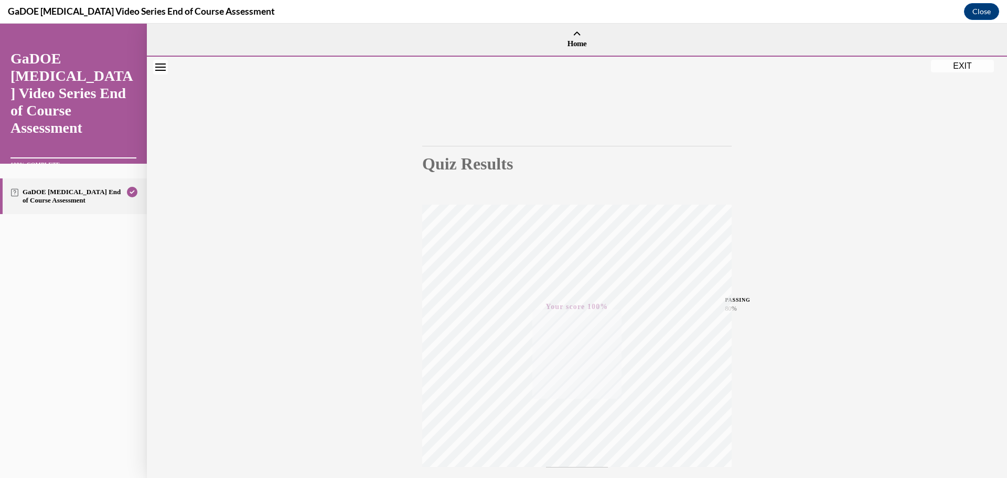
click at [964, 68] on button "EXIT" at bounding box center [962, 66] width 63 height 13
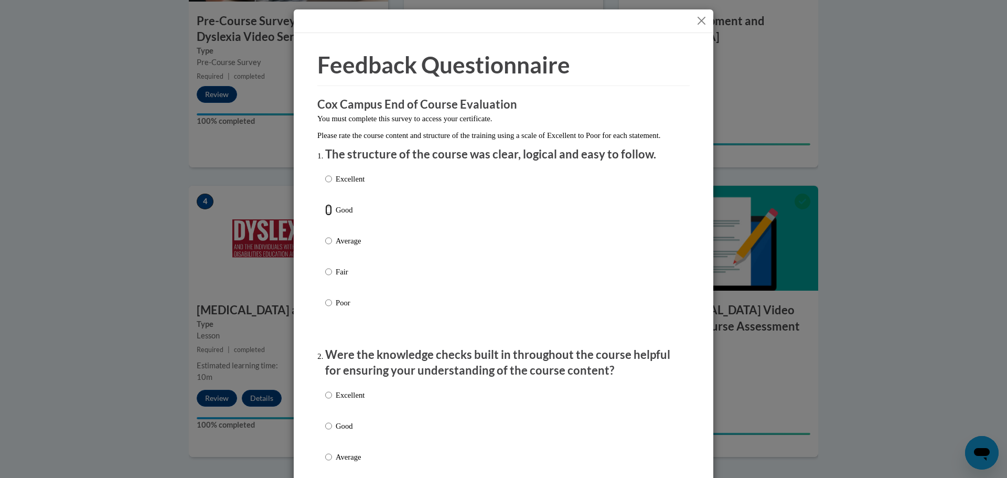
click at [327, 216] on input "Good" at bounding box center [328, 210] width 7 height 12
radio input "true"
click at [326, 185] on input "Excellent" at bounding box center [328, 179] width 7 height 12
radio input "true"
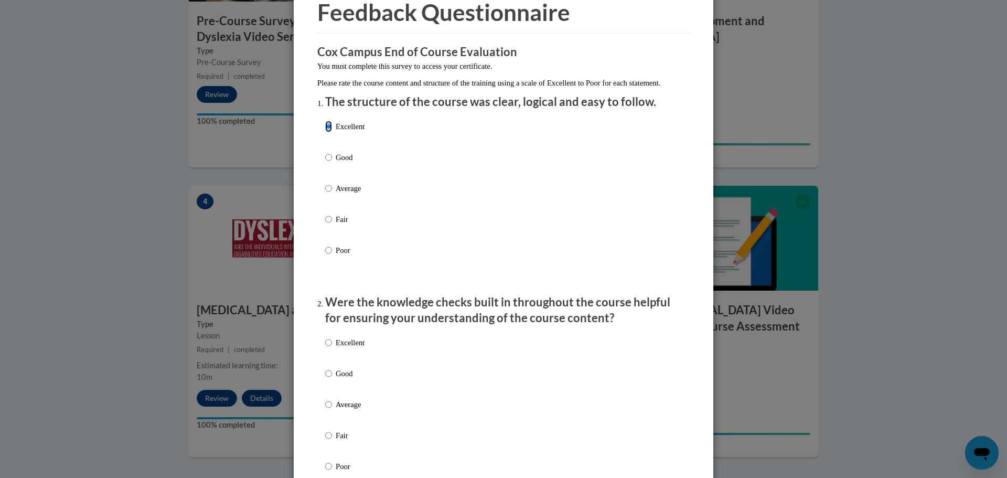
scroll to position [157, 0]
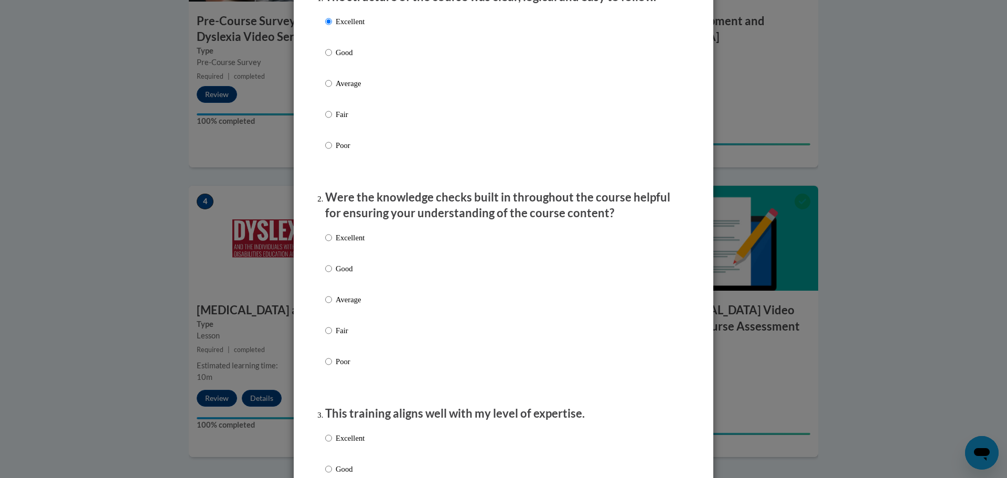
click at [328, 251] on label "Excellent" at bounding box center [344, 246] width 39 height 28
click at [328, 243] on input "Excellent" at bounding box center [328, 238] width 7 height 12
radio input "true"
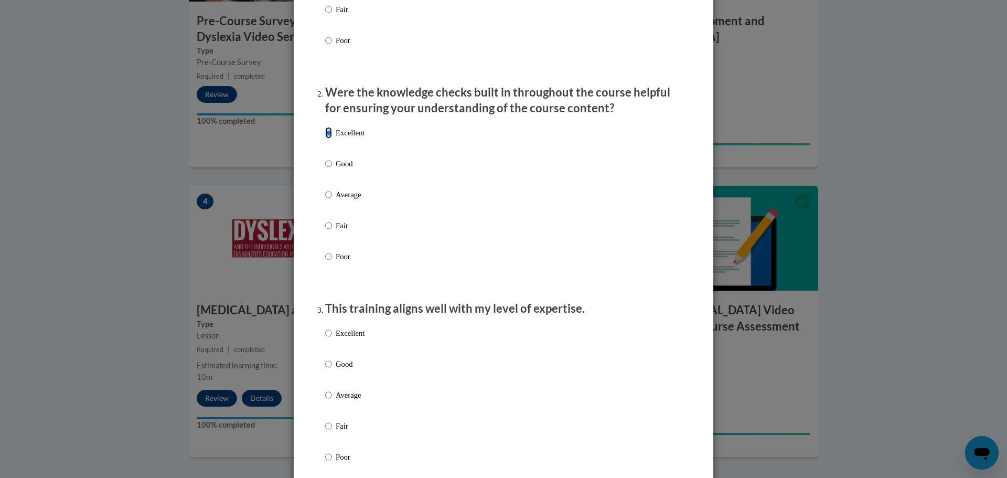
scroll to position [315, 0]
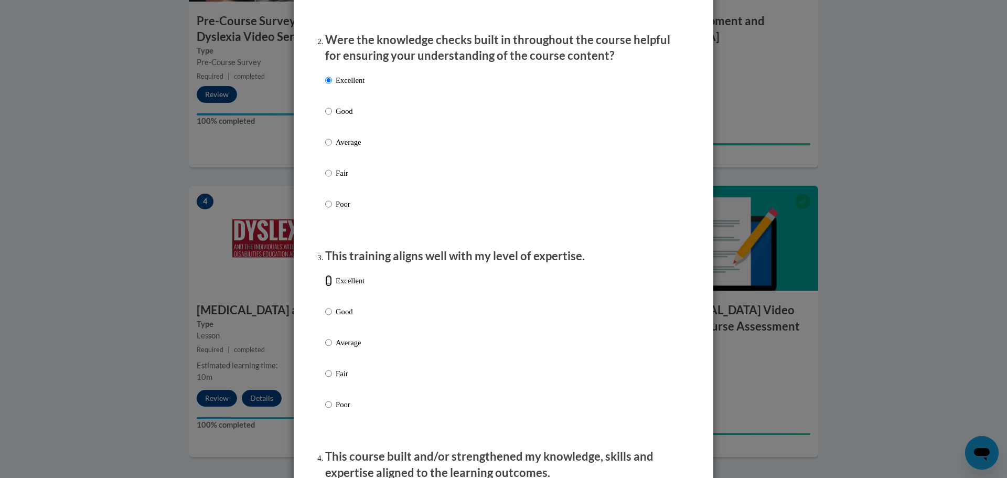
click at [325, 286] on input "Excellent" at bounding box center [328, 281] width 7 height 12
radio input "true"
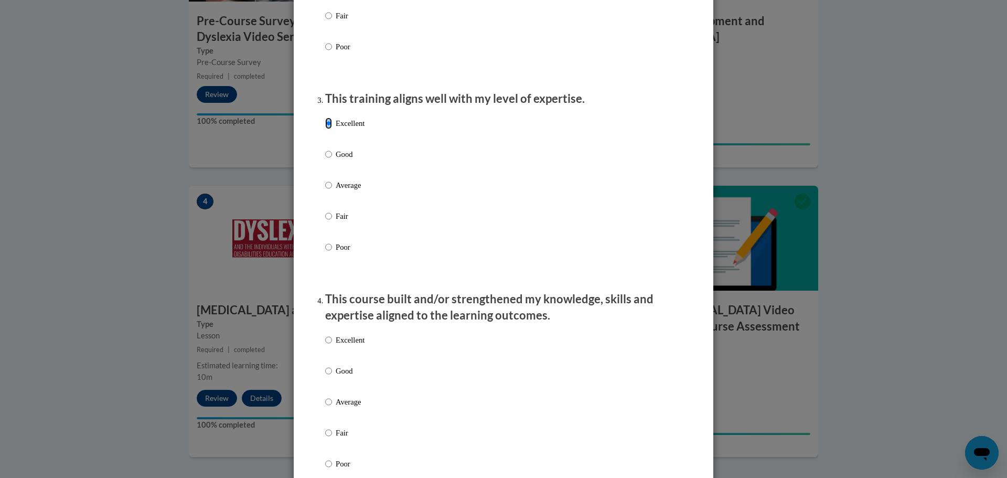
scroll to position [577, 0]
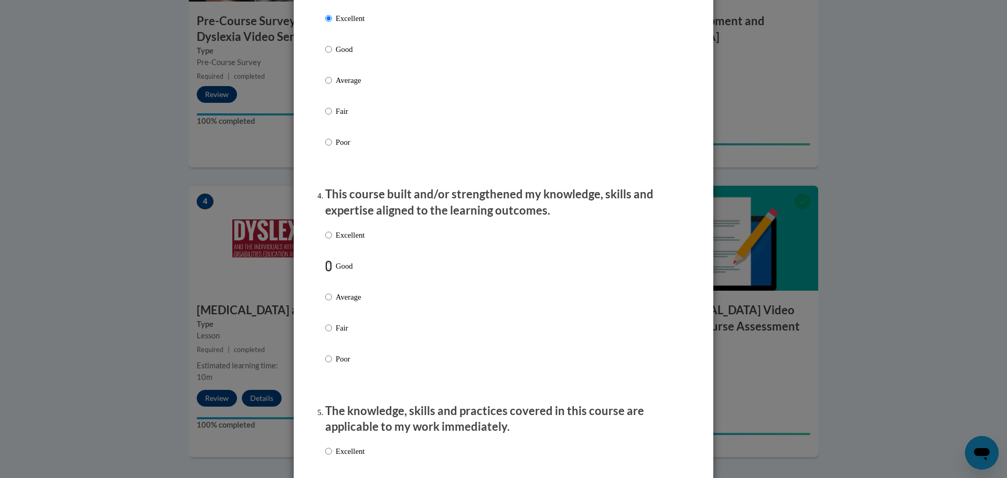
click at [326, 272] on input "Good" at bounding box center [328, 266] width 7 height 12
radio input "true"
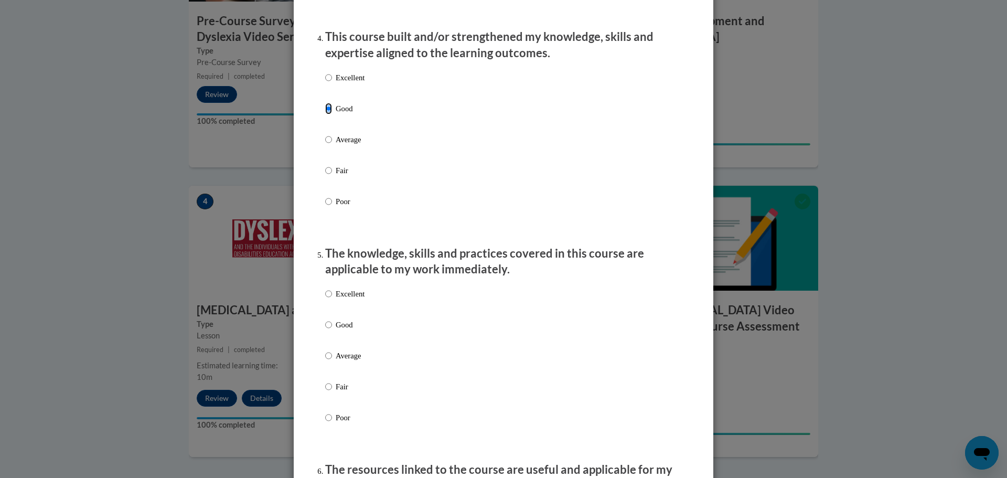
scroll to position [787, 0]
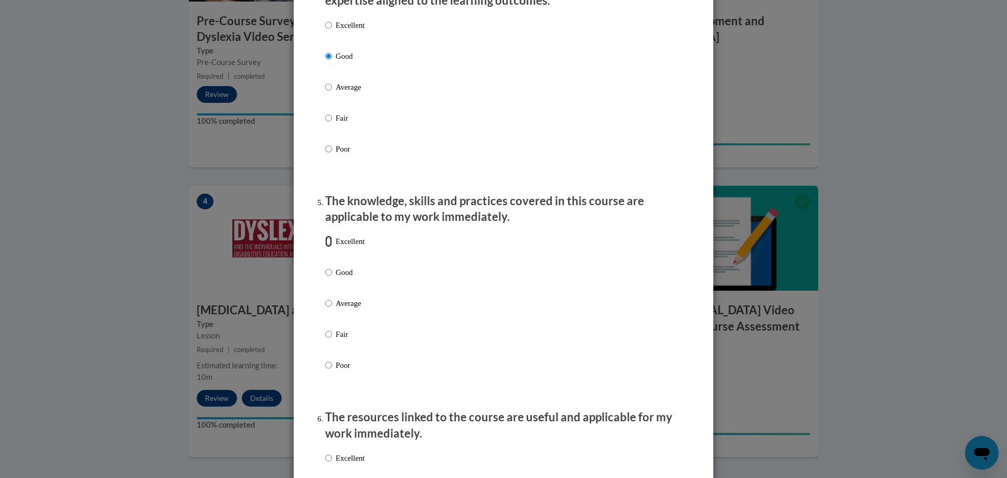
click at [325, 247] on input "Excellent" at bounding box center [328, 242] width 7 height 12
radio input "true"
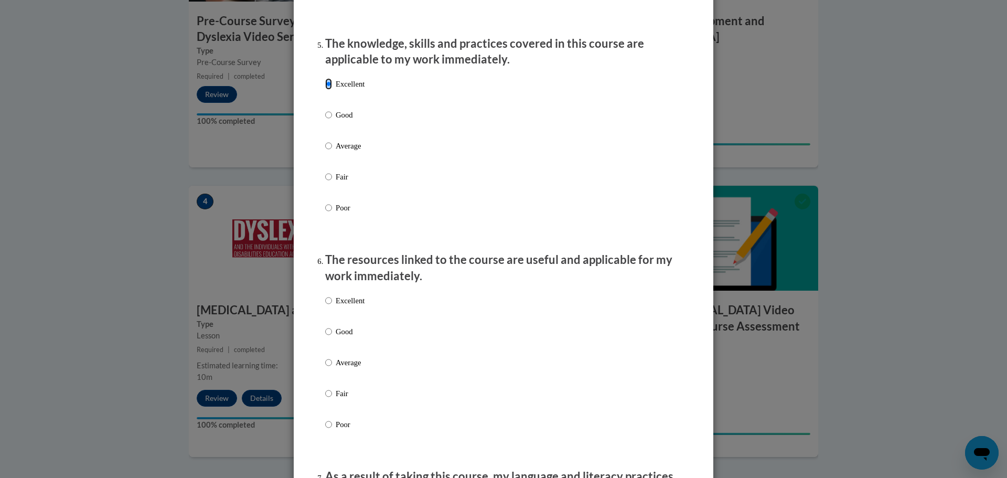
scroll to position [997, 0]
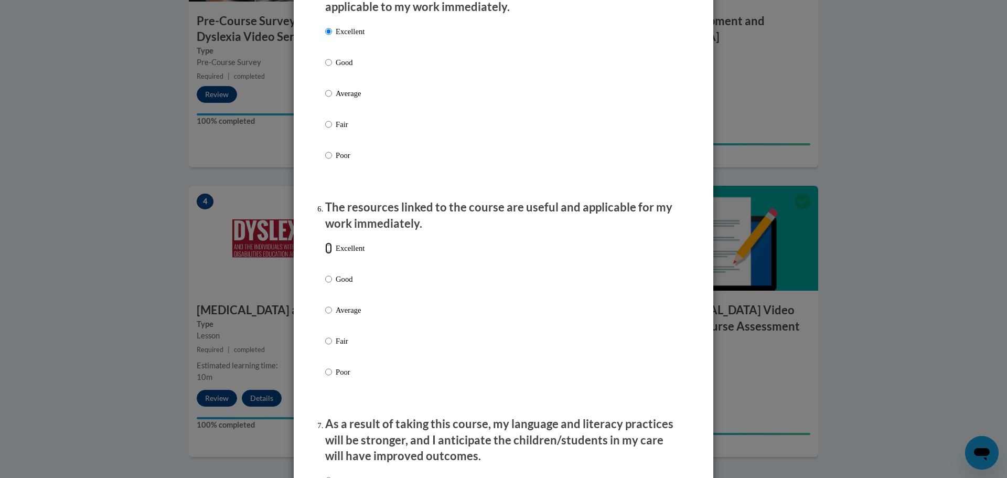
click at [325, 254] on input "Excellent" at bounding box center [328, 248] width 7 height 12
radio input "true"
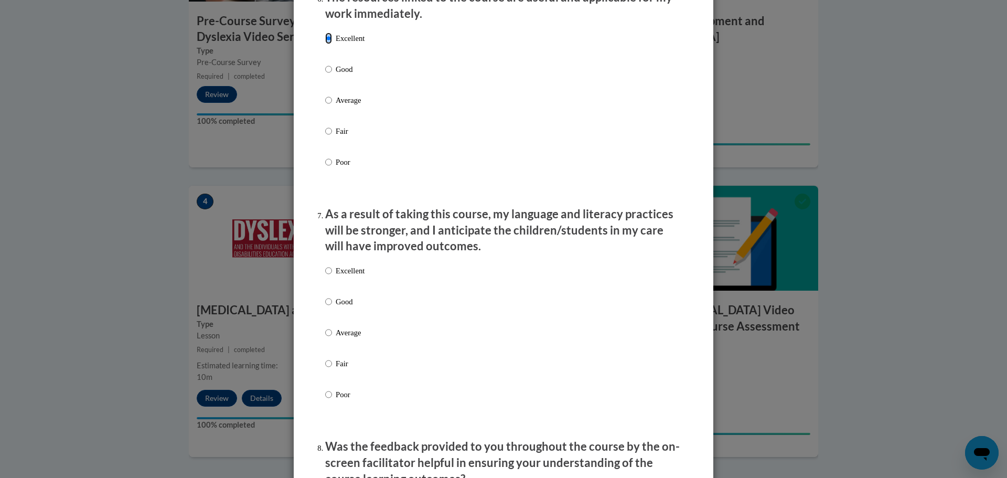
scroll to position [1259, 0]
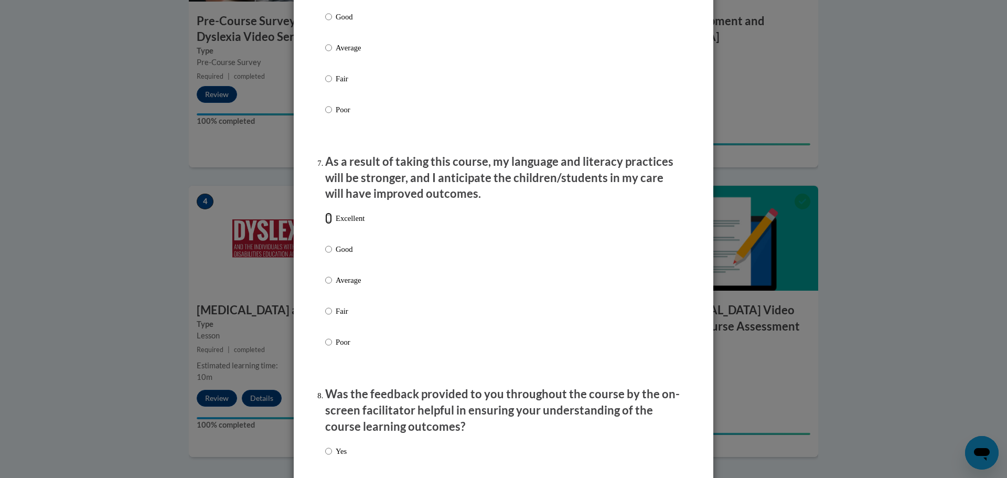
click at [326, 224] on input "Excellent" at bounding box center [328, 218] width 7 height 12
radio input "true"
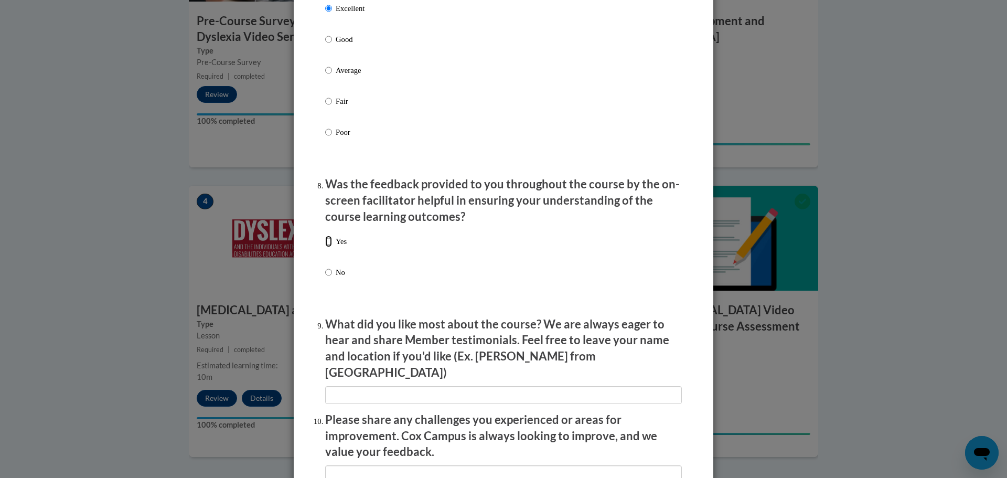
click at [325, 247] on input "Yes" at bounding box center [328, 242] width 7 height 12
radio input "true"
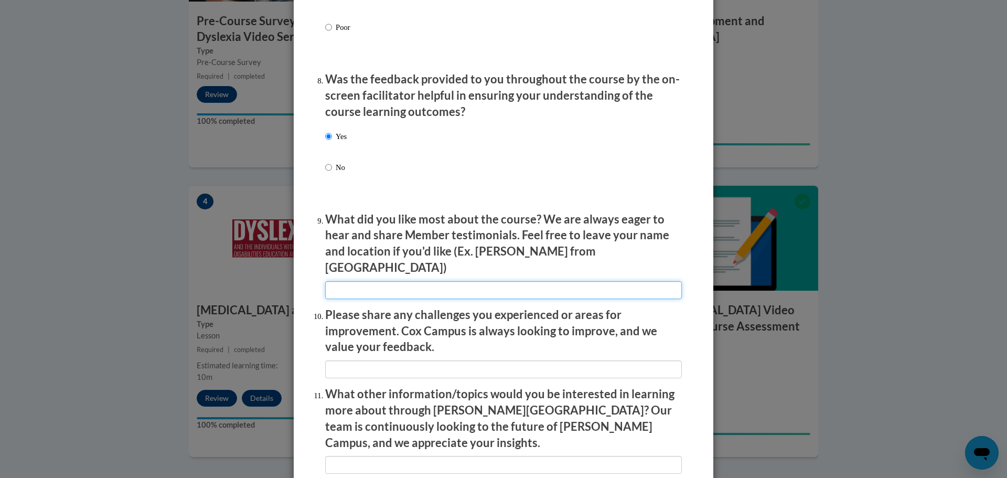
click at [377, 281] on input "textbox" at bounding box center [503, 290] width 357 height 18
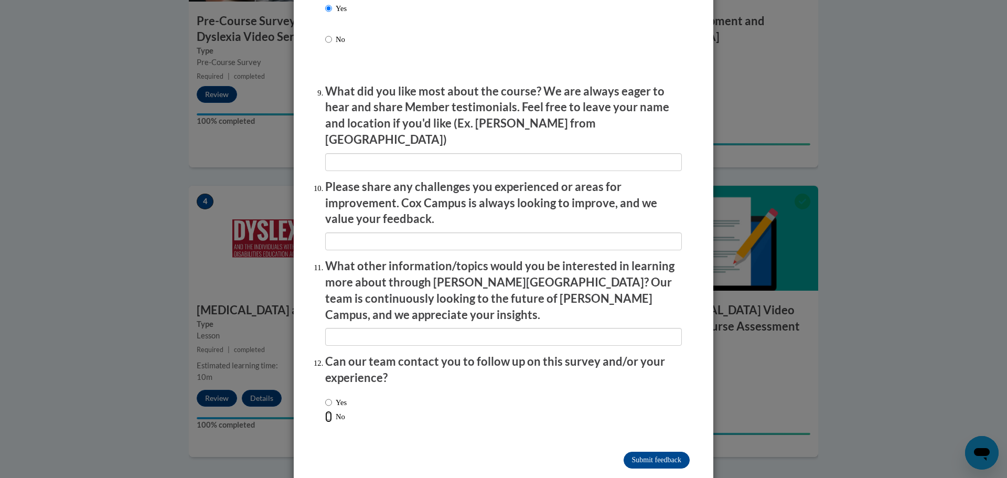
click at [325, 411] on input "No" at bounding box center [328, 417] width 7 height 12
radio input "true"
click at [655, 452] on input "Submit feedback" at bounding box center [657, 460] width 66 height 17
